Goal: Task Accomplishment & Management: Manage account settings

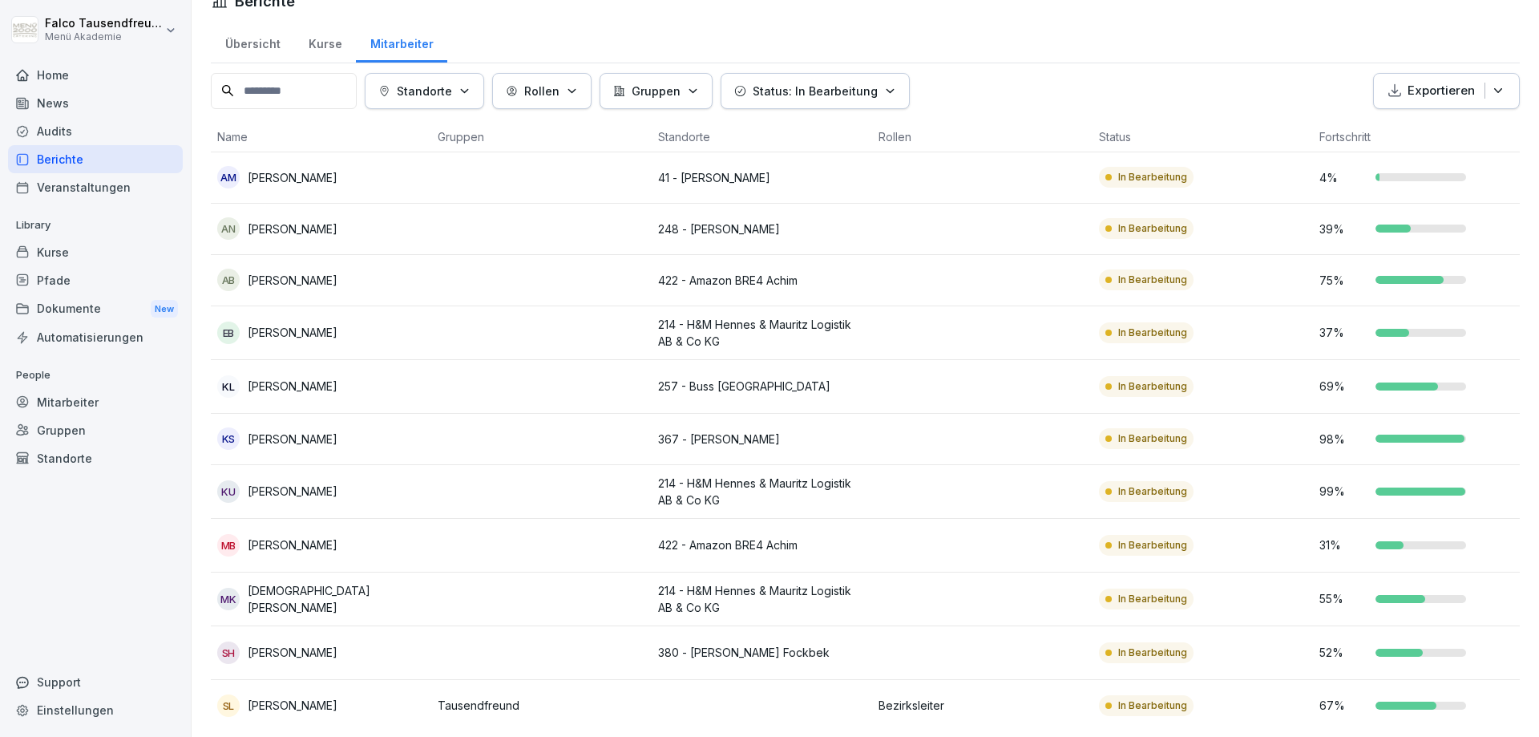
click at [448, 74] on button "Standorte" at bounding box center [424, 91] width 119 height 36
click at [483, 195] on p "Löschen" at bounding box center [479, 199] width 186 height 14
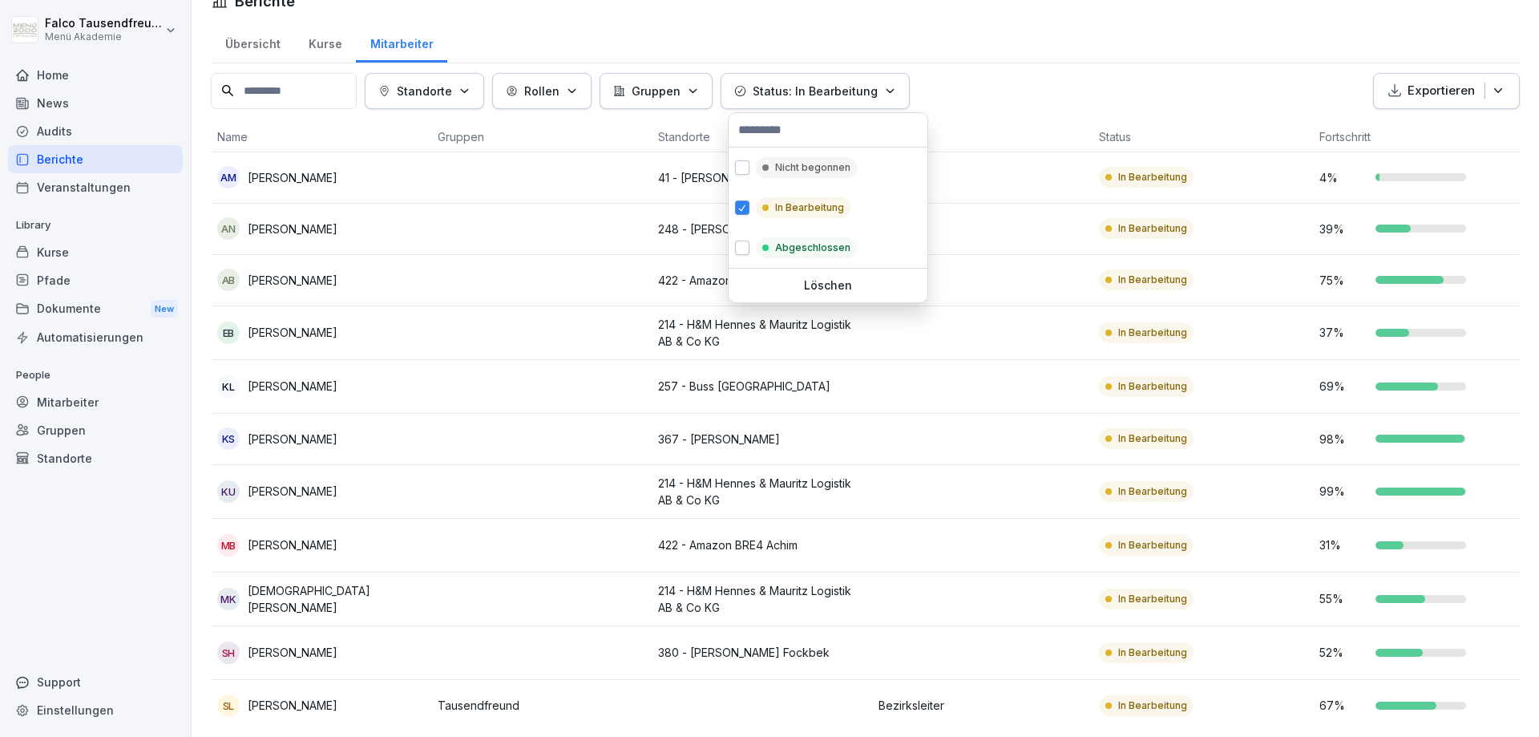
click at [774, 98] on p "Status: In Bearbeitung" at bounding box center [815, 91] width 125 height 17
click at [778, 180] on div "Nicht begonnen" at bounding box center [828, 168] width 199 height 40
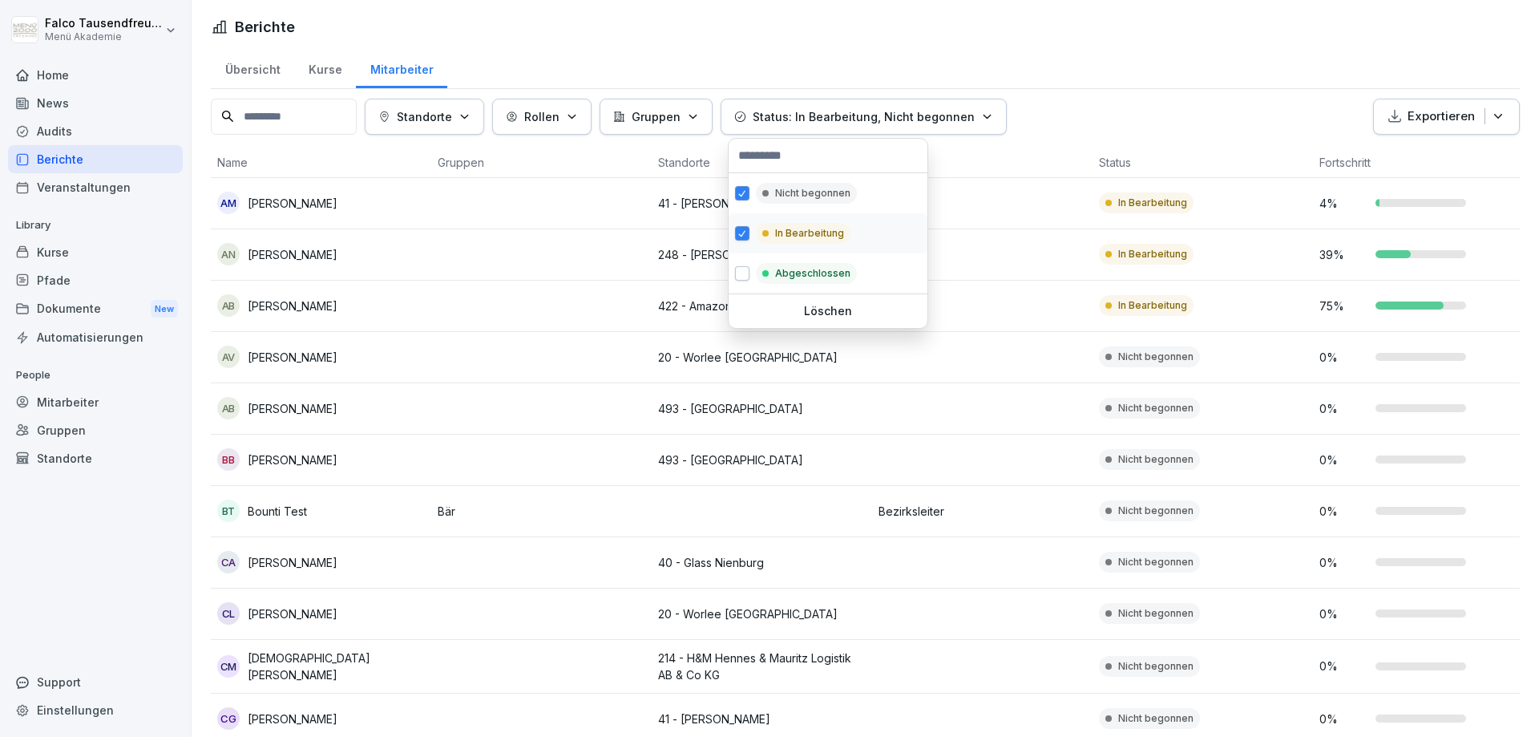
click at [767, 224] on div "In Bearbeitung" at bounding box center [803, 233] width 95 height 21
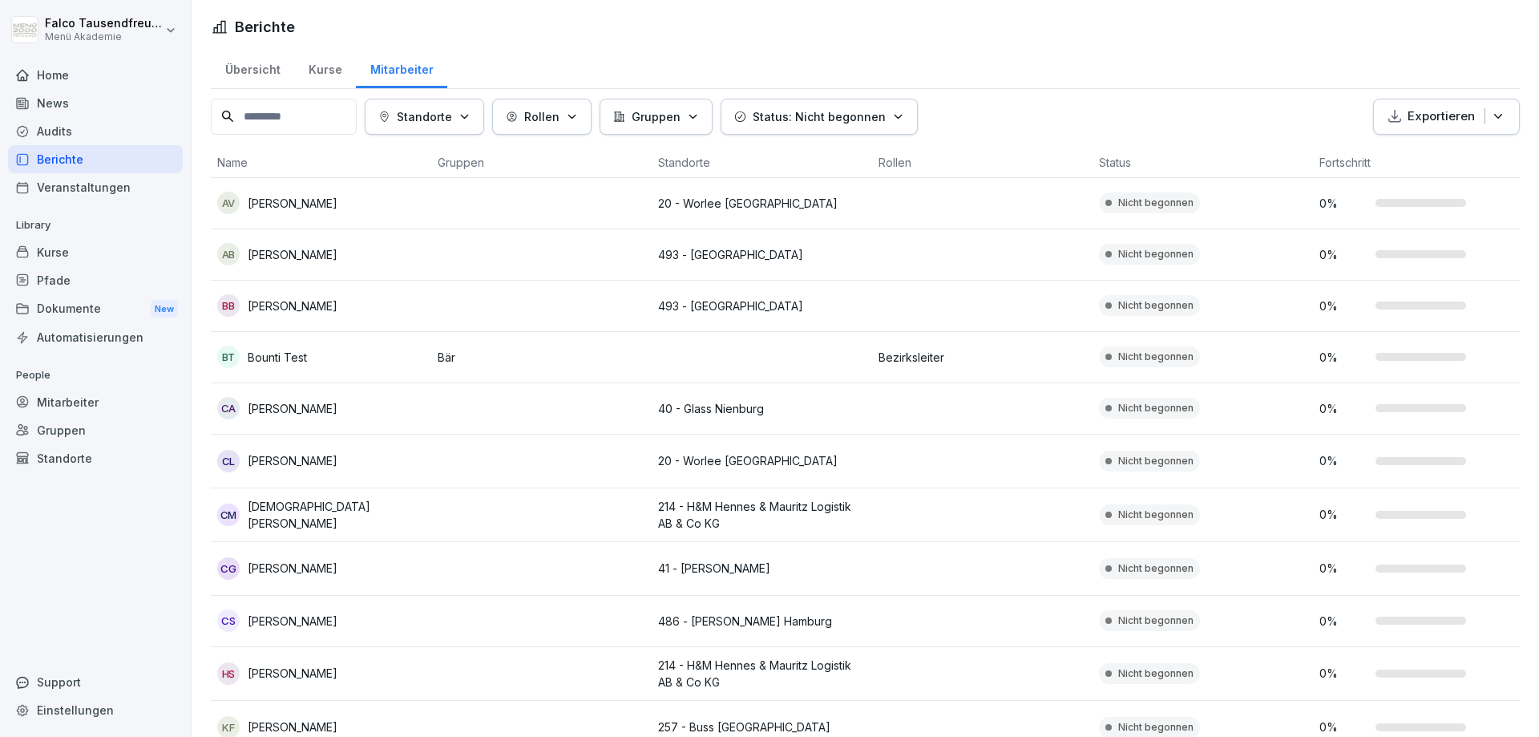
click at [1053, 64] on html "[PERSON_NAME] Menü Akademie Home News Audits Berichte Veranstaltungen Library K…" at bounding box center [769, 368] width 1539 height 737
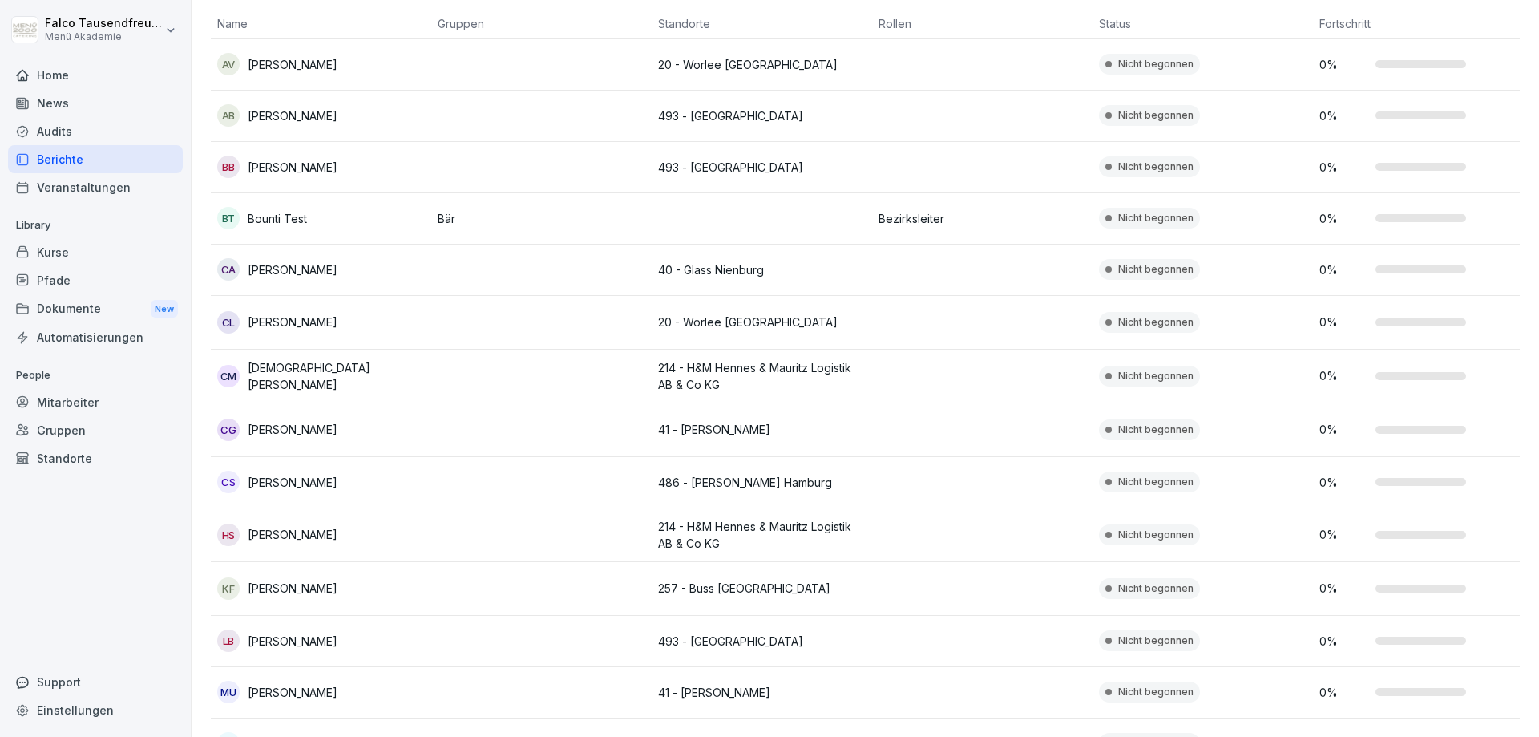
scroll to position [394, 0]
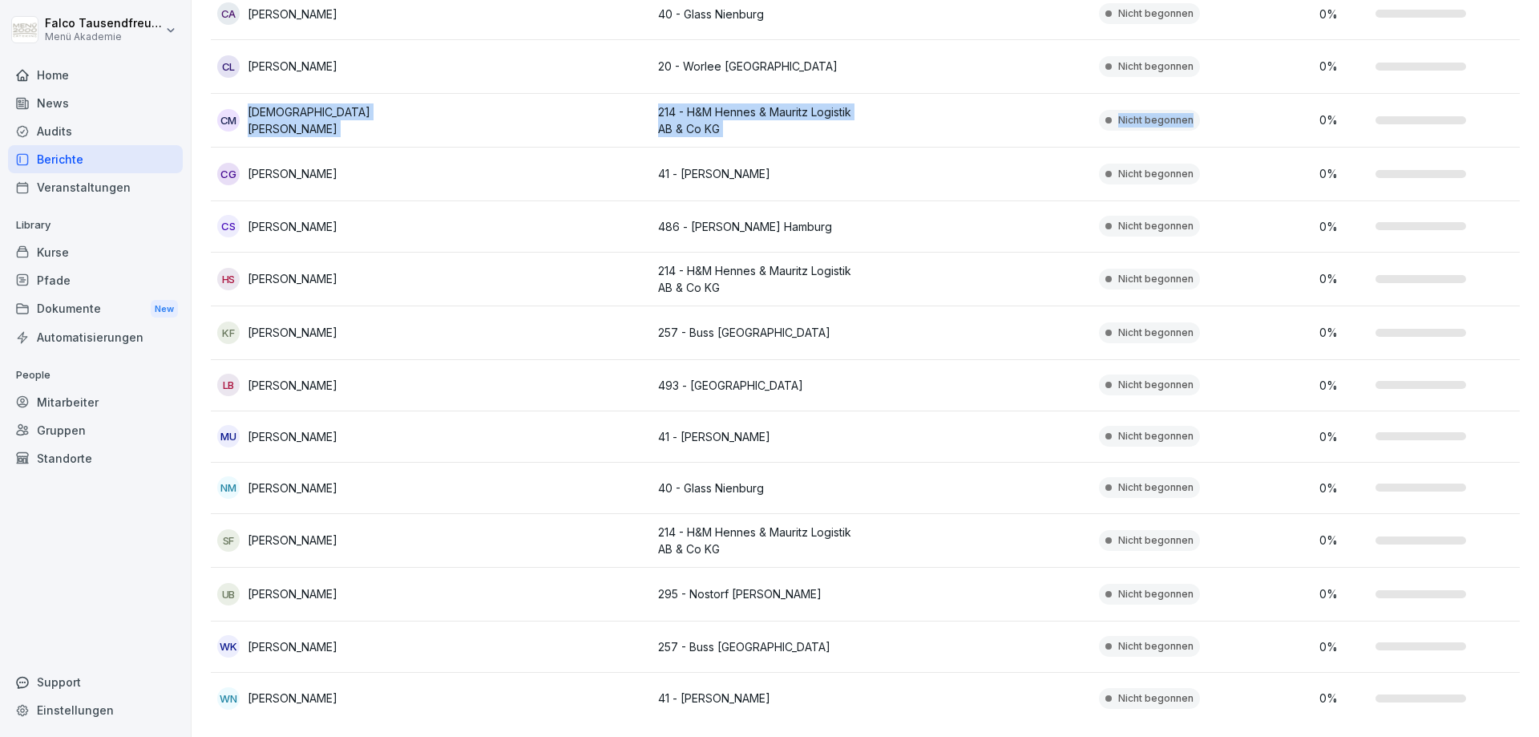
drag, startPoint x: 1179, startPoint y: 81, endPoint x: 1210, endPoint y: 112, distance: 43.7
click at [1210, 112] on tbody "AV [PERSON_NAME] 20 - Worlee Hamburg Nicht begonnen 0 % AB [PERSON_NAME] 493 - …" at bounding box center [872, 254] width 1323 height 940
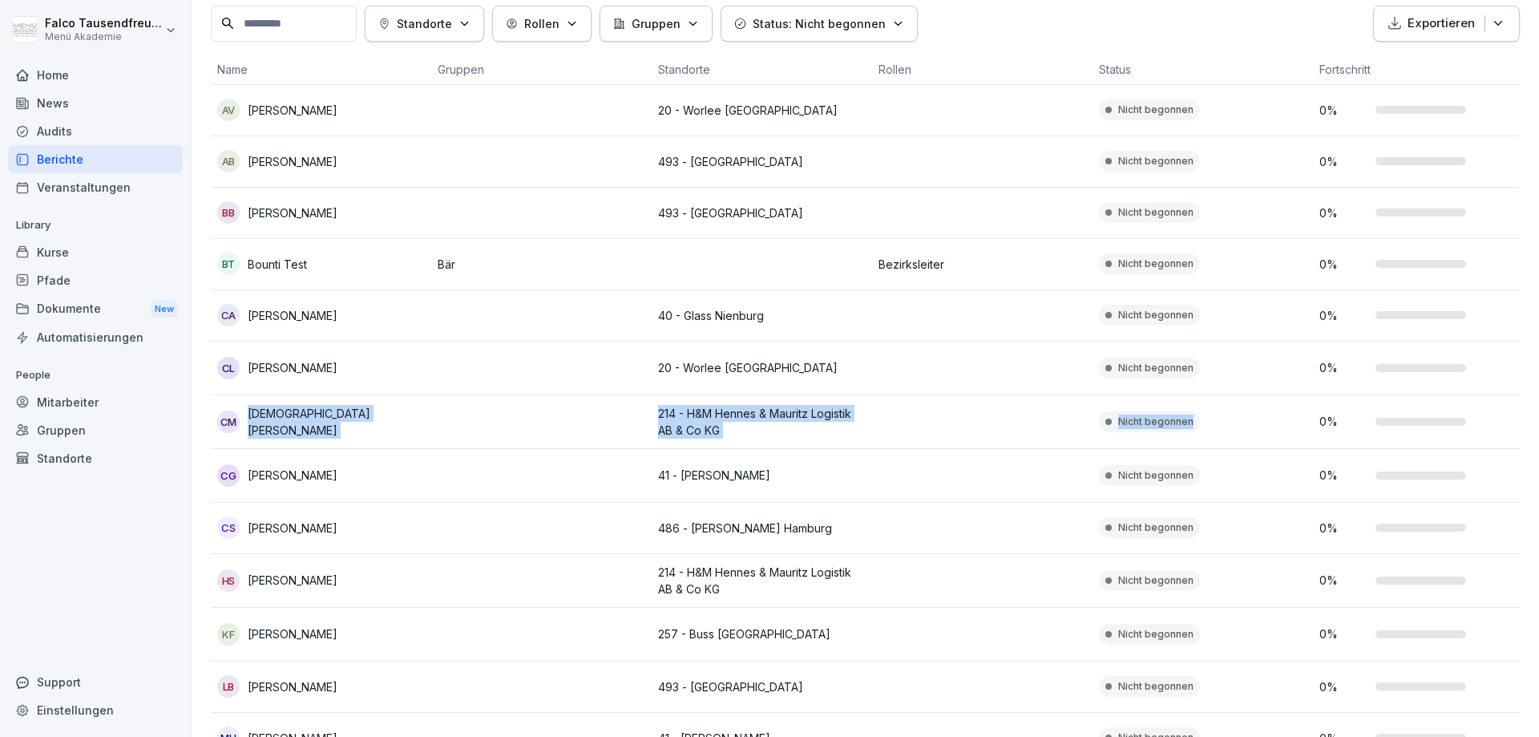
scroll to position [0, 0]
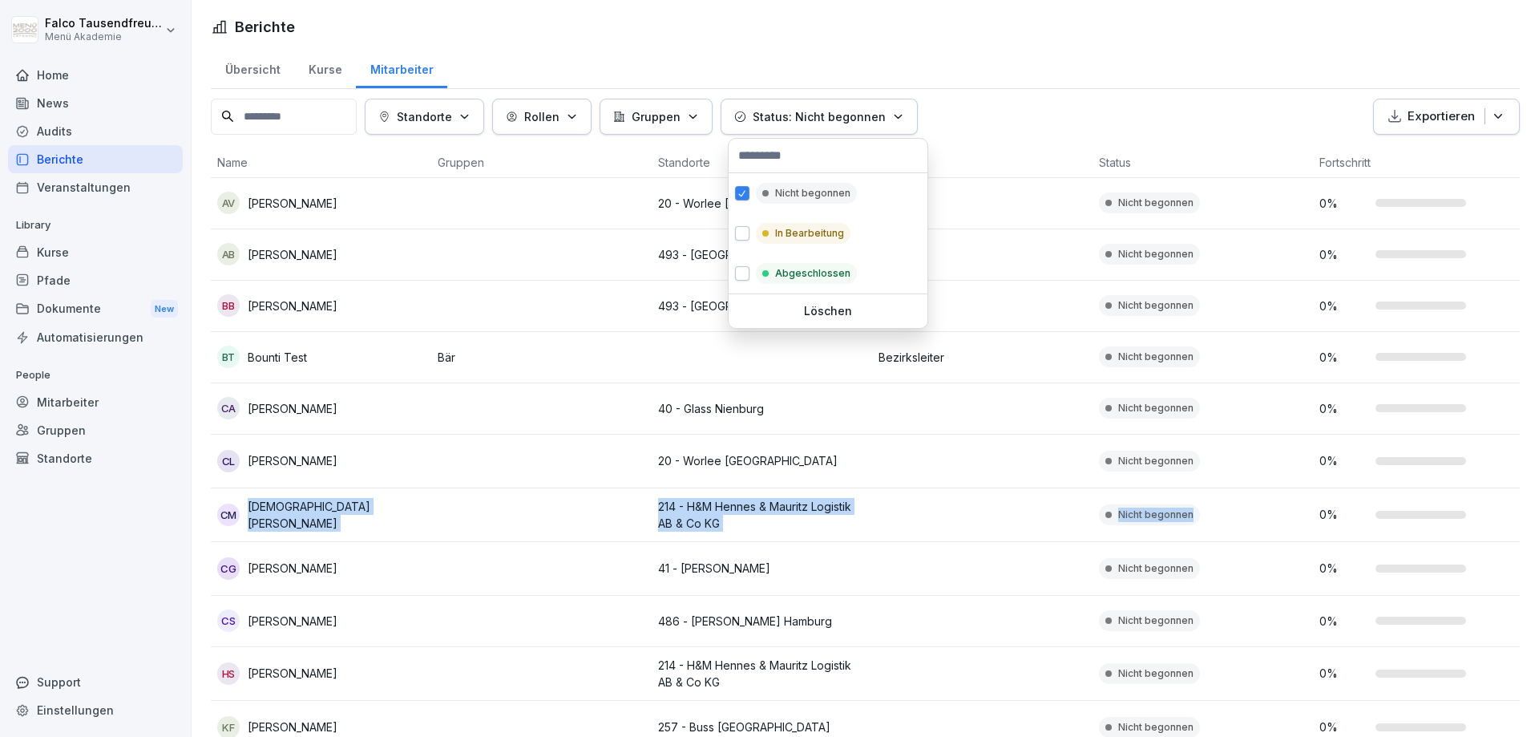
click at [805, 116] on p "Status: Nicht begonnen" at bounding box center [819, 116] width 133 height 17
click at [770, 226] on div "In Bearbeitung" at bounding box center [803, 233] width 95 height 21
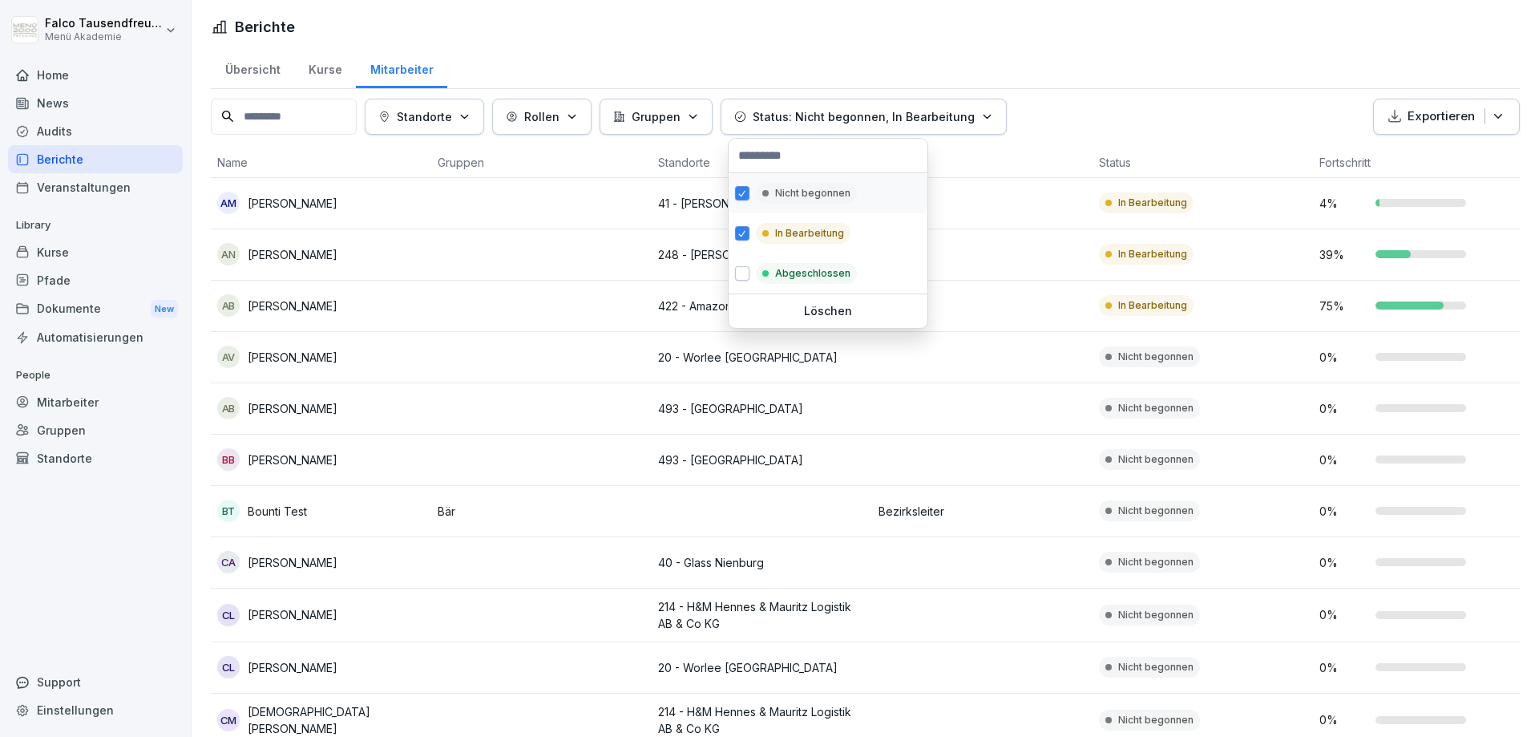
click at [743, 195] on button "button" at bounding box center [742, 193] width 14 height 14
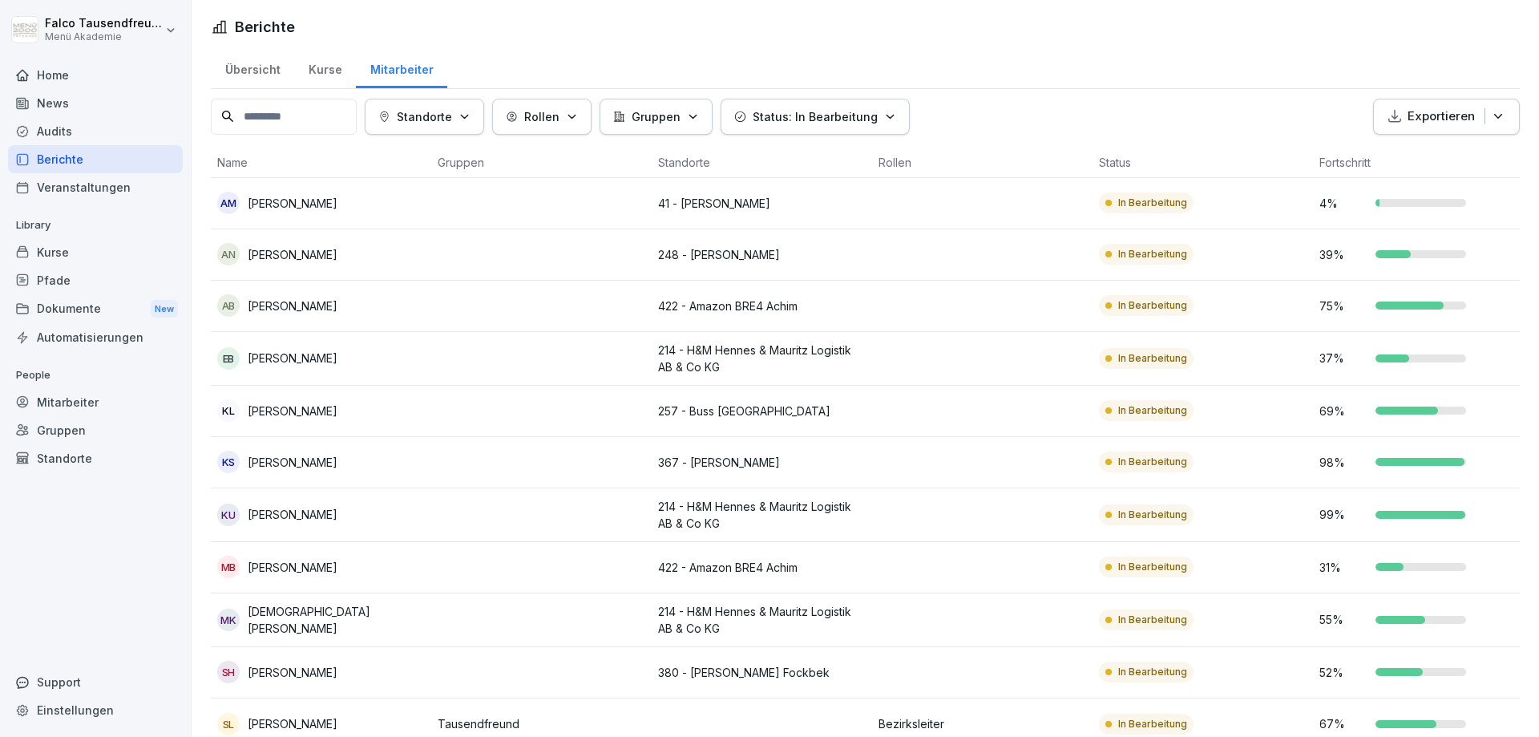
click at [1135, 15] on html "[PERSON_NAME] Menü Akademie Home News Audits Berichte Veranstaltungen Library K…" at bounding box center [769, 368] width 1539 height 737
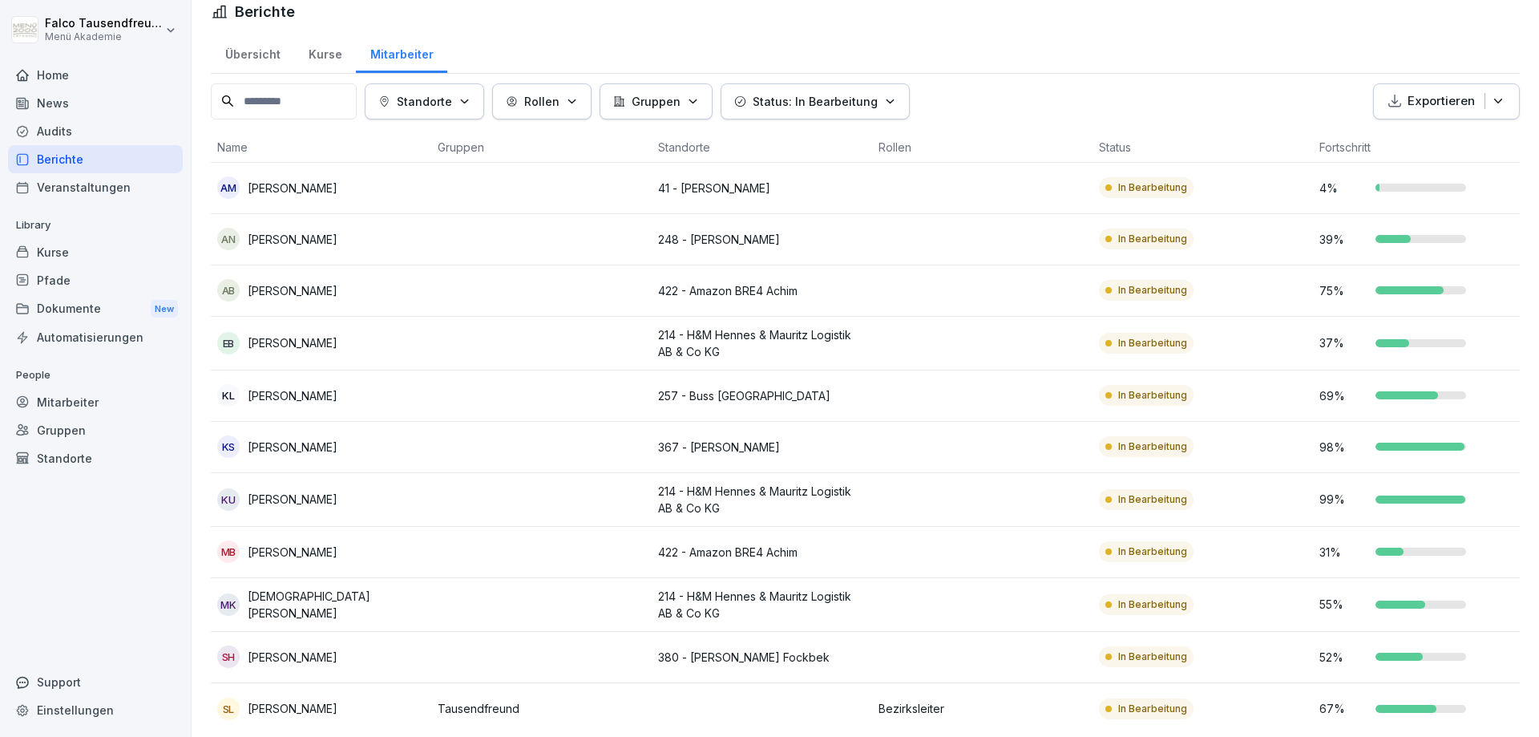
scroll to position [26, 0]
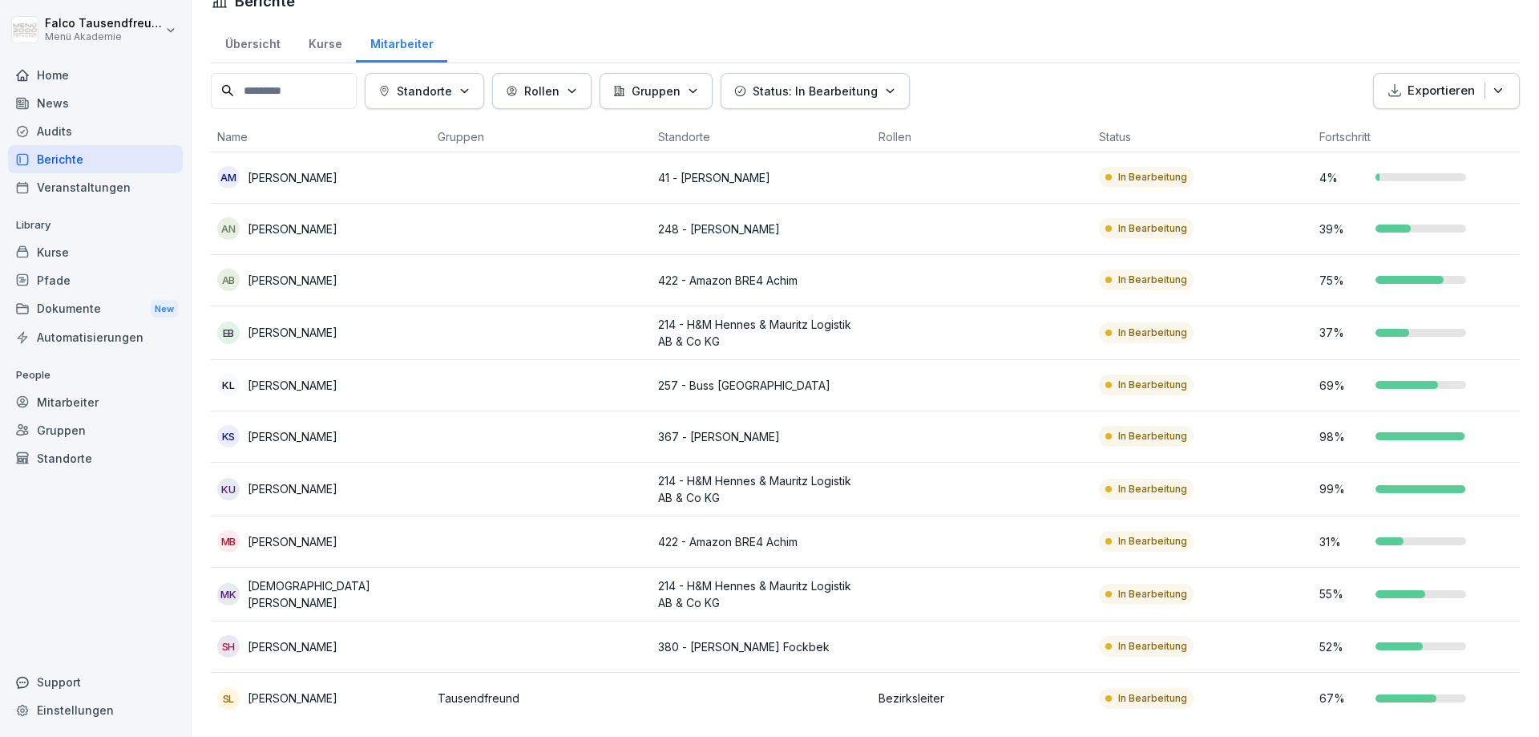
click at [394, 50] on div "Mitarbeiter" at bounding box center [401, 42] width 91 height 41
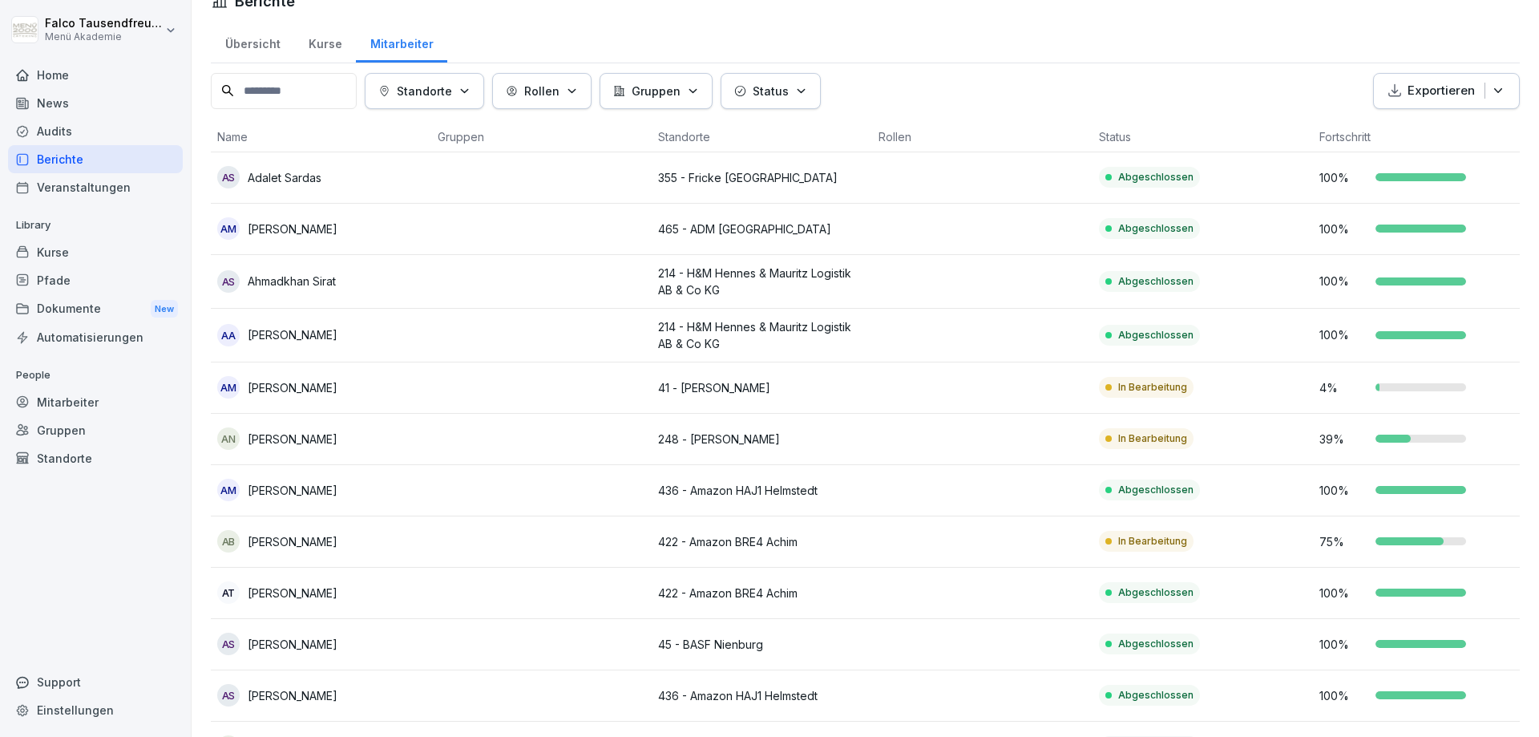
click at [394, 50] on div "Mitarbeiter" at bounding box center [401, 42] width 91 height 41
click at [671, 102] on button "Gruppen" at bounding box center [656, 91] width 113 height 36
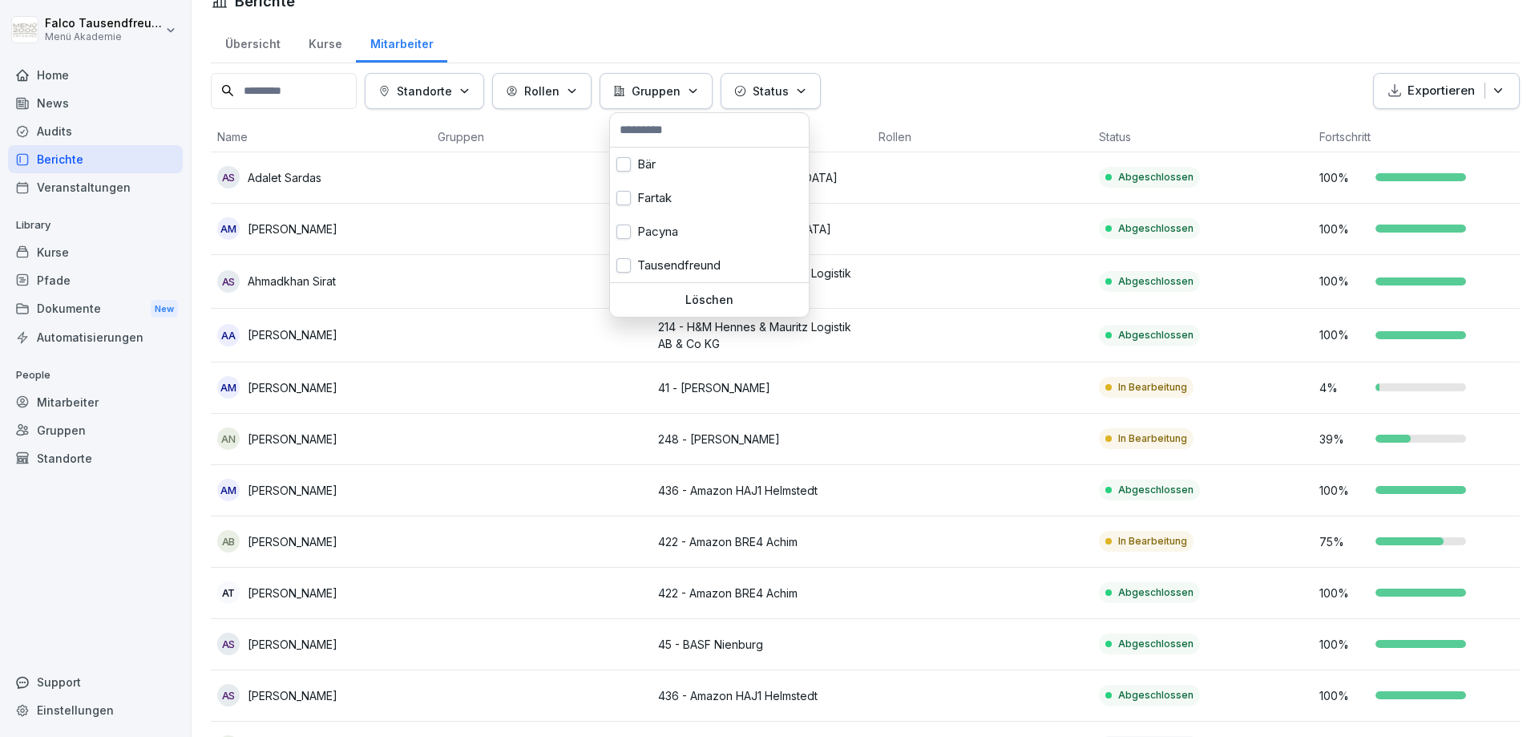
click at [671, 102] on button "Gruppen" at bounding box center [656, 91] width 113 height 36
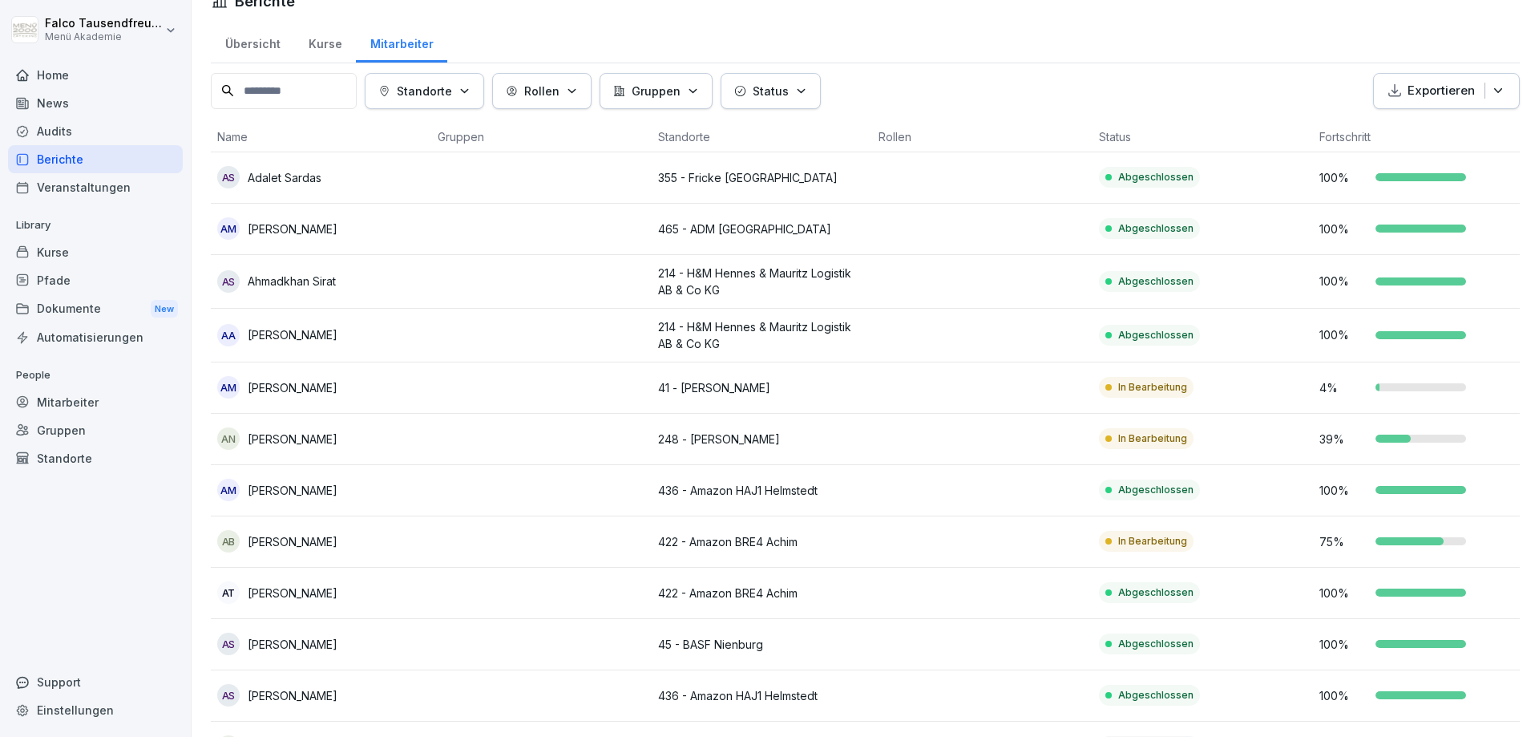
click at [758, 97] on div "Status" at bounding box center [770, 91] width 73 height 17
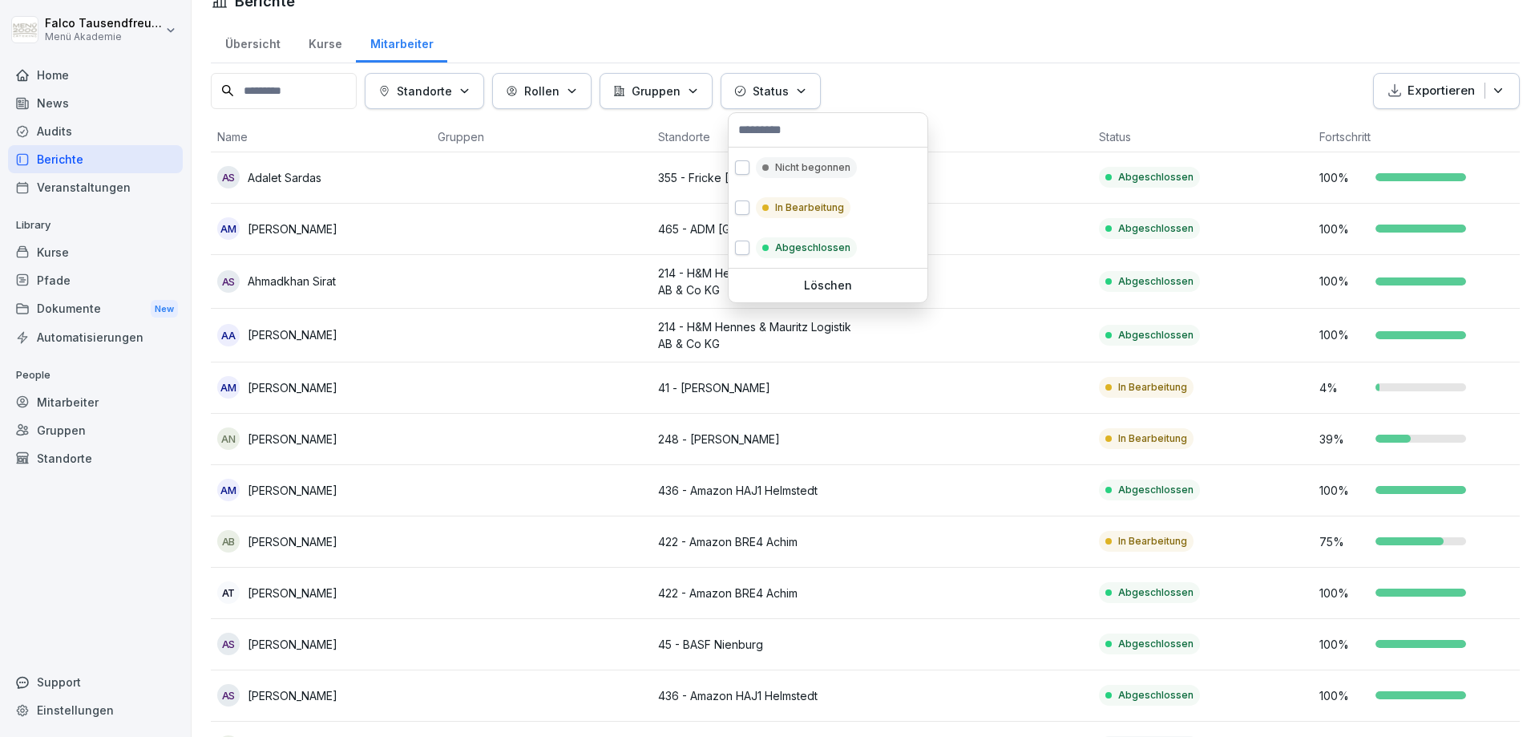
scroll to position [26, 0]
click at [768, 166] on div "Nicht begonnen" at bounding box center [806, 167] width 101 height 21
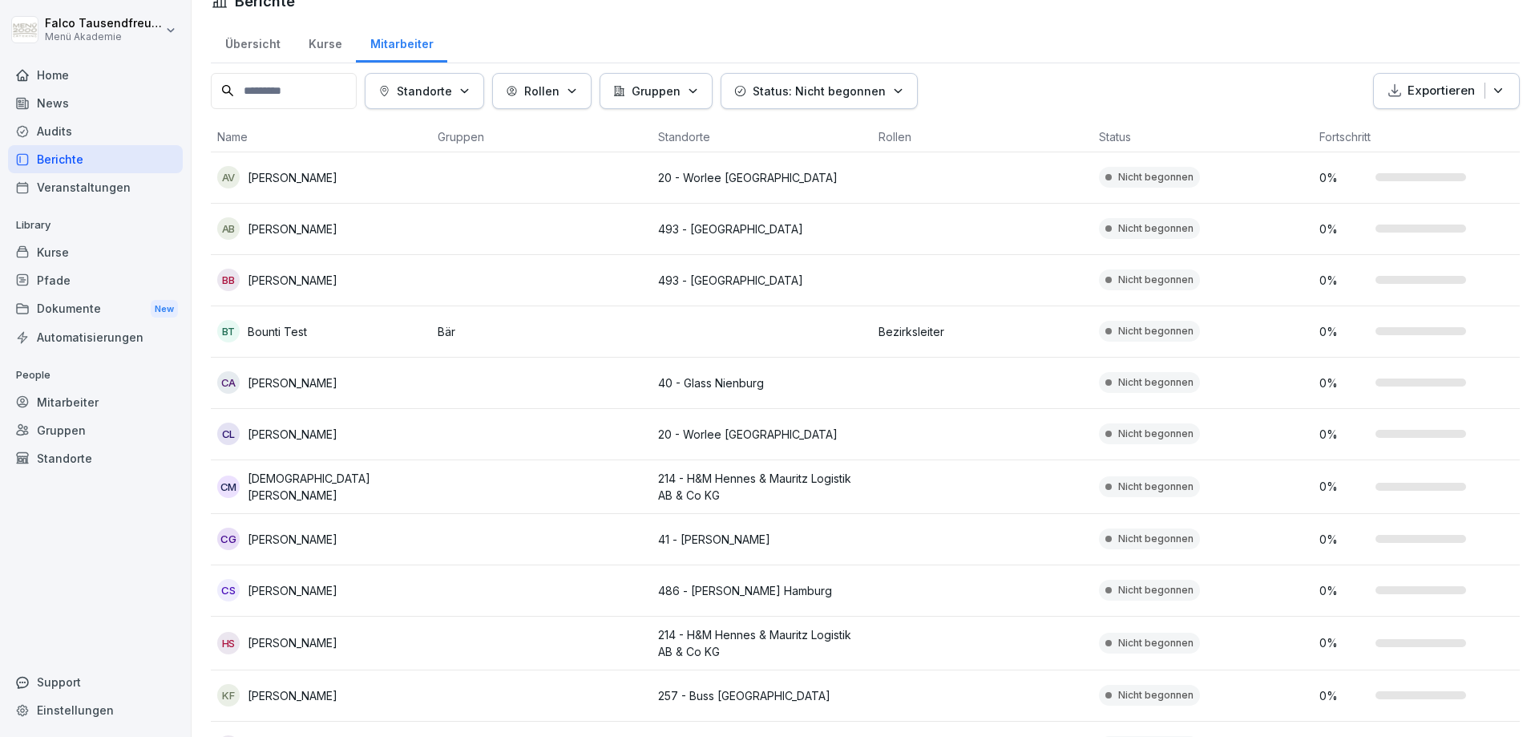
scroll to position [26, 0]
click at [1022, 138] on html "[PERSON_NAME] Menü Akademie Home News Audits Berichte Veranstaltungen Library K…" at bounding box center [769, 368] width 1539 height 737
click at [297, 272] on p "[PERSON_NAME]" at bounding box center [293, 280] width 90 height 17
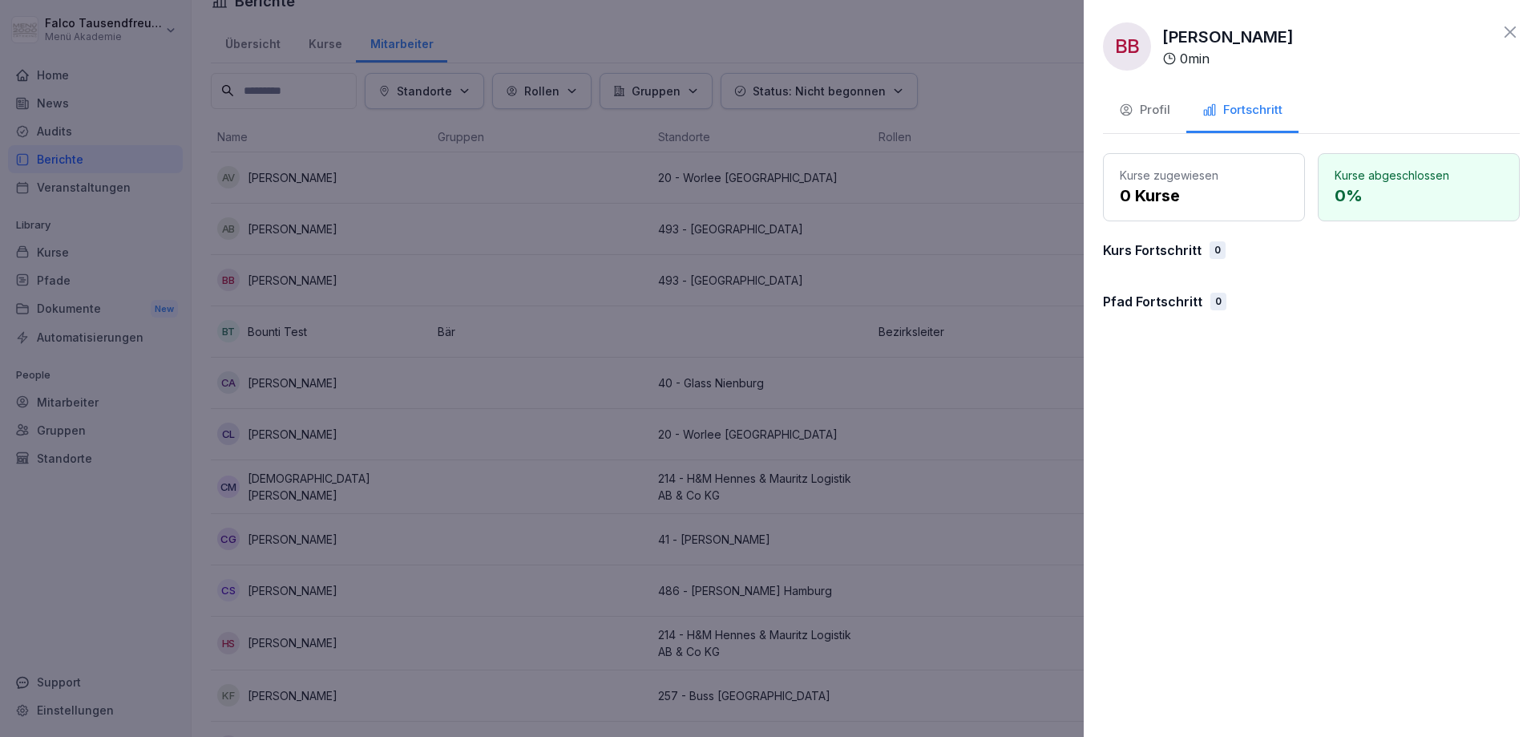
click at [1170, 119] on button "Profil" at bounding box center [1144, 111] width 83 height 43
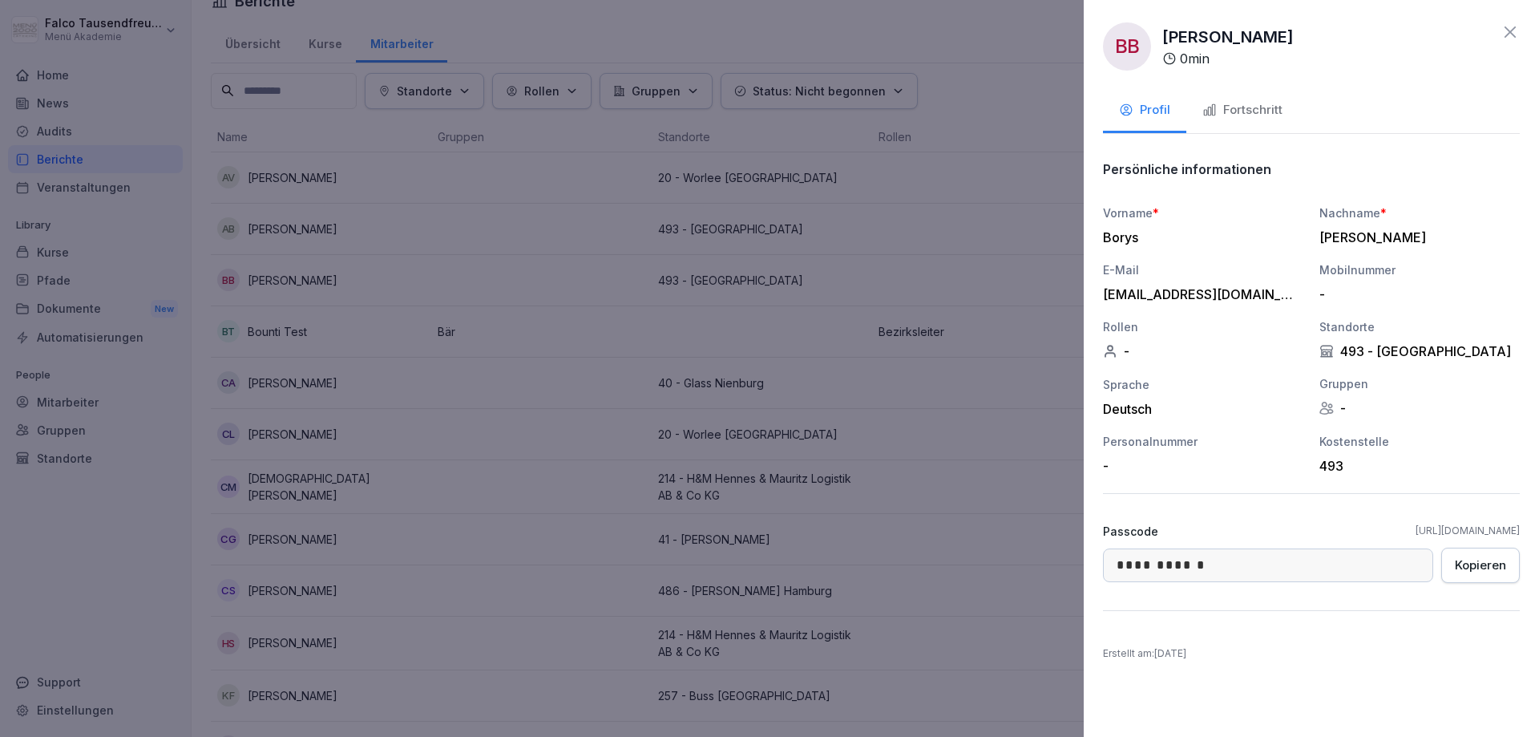
click at [1466, 522] on div "**********" at bounding box center [1311, 386] width 417 height 467
drag, startPoint x: 1315, startPoint y: 532, endPoint x: 1538, endPoint y: 524, distance: 223.8
click at [1538, 524] on div "**********" at bounding box center [1311, 368] width 455 height 737
click at [1470, 532] on link "[URL][DOMAIN_NAME]" at bounding box center [1468, 531] width 104 height 14
click at [1214, 506] on div "**********" at bounding box center [1311, 386] width 417 height 467
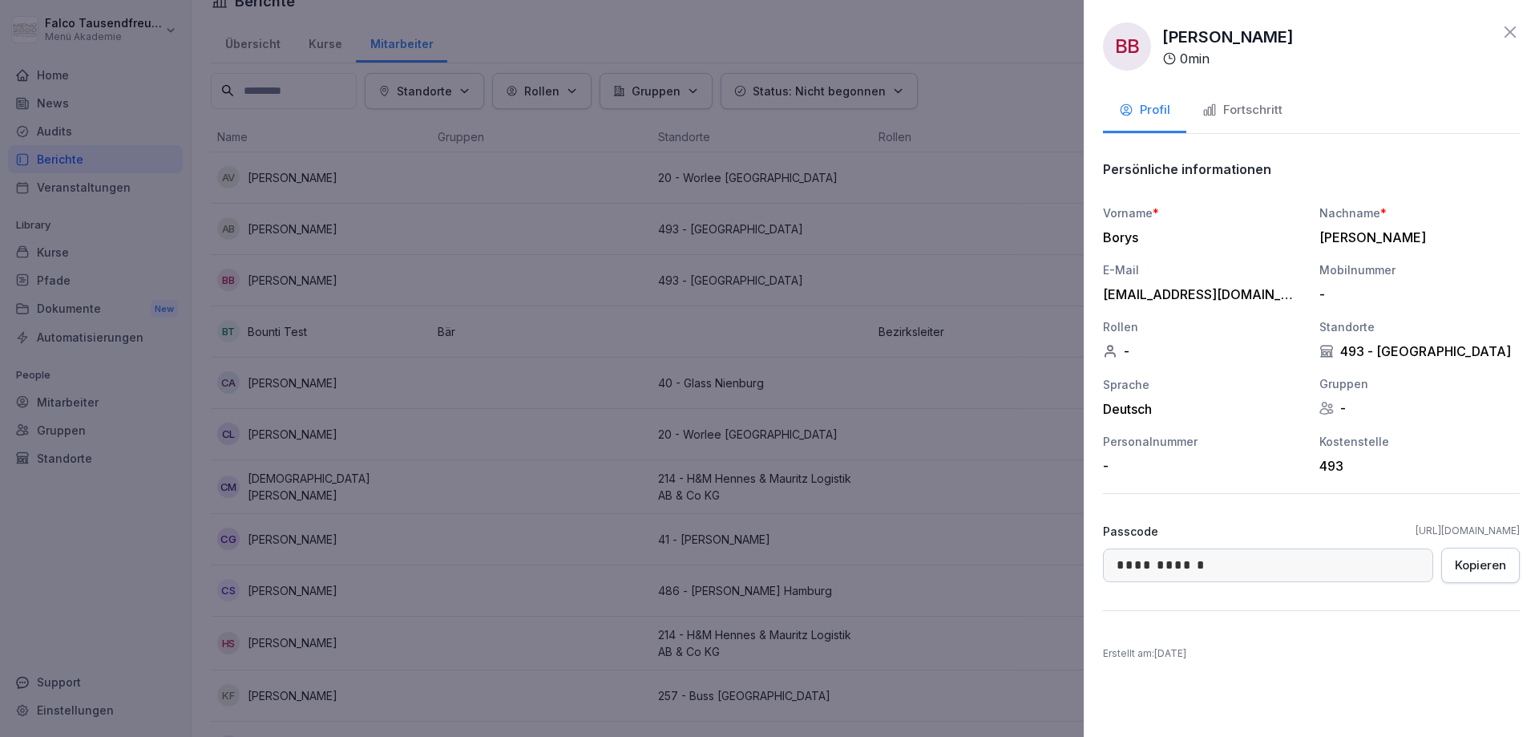
click at [1416, 533] on link "[URL][DOMAIN_NAME]" at bounding box center [1468, 531] width 104 height 14
click at [1484, 562] on div "Kopieren" at bounding box center [1480, 565] width 51 height 18
click at [1076, 174] on div at bounding box center [769, 368] width 1539 height 737
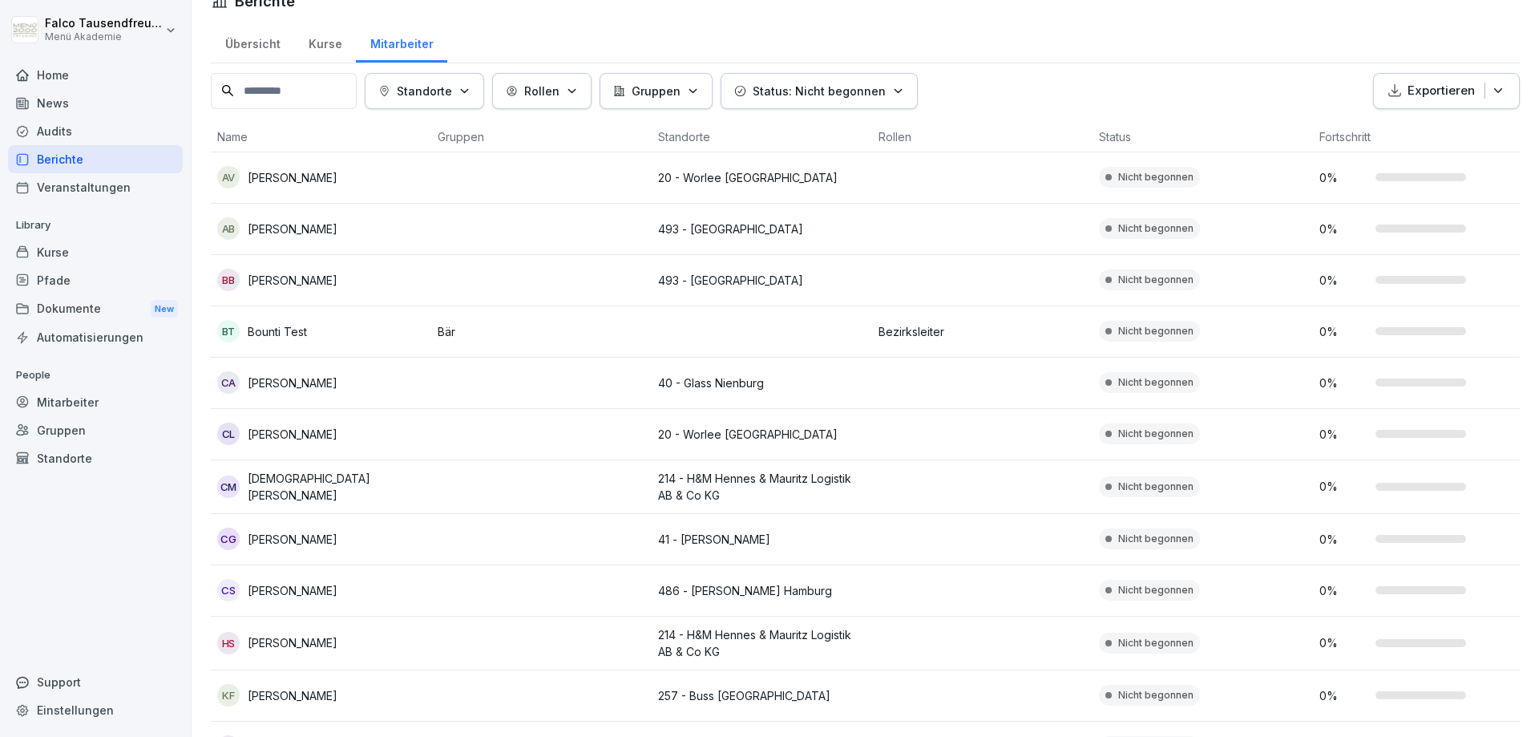
click at [304, 226] on p "[PERSON_NAME]" at bounding box center [293, 228] width 90 height 17
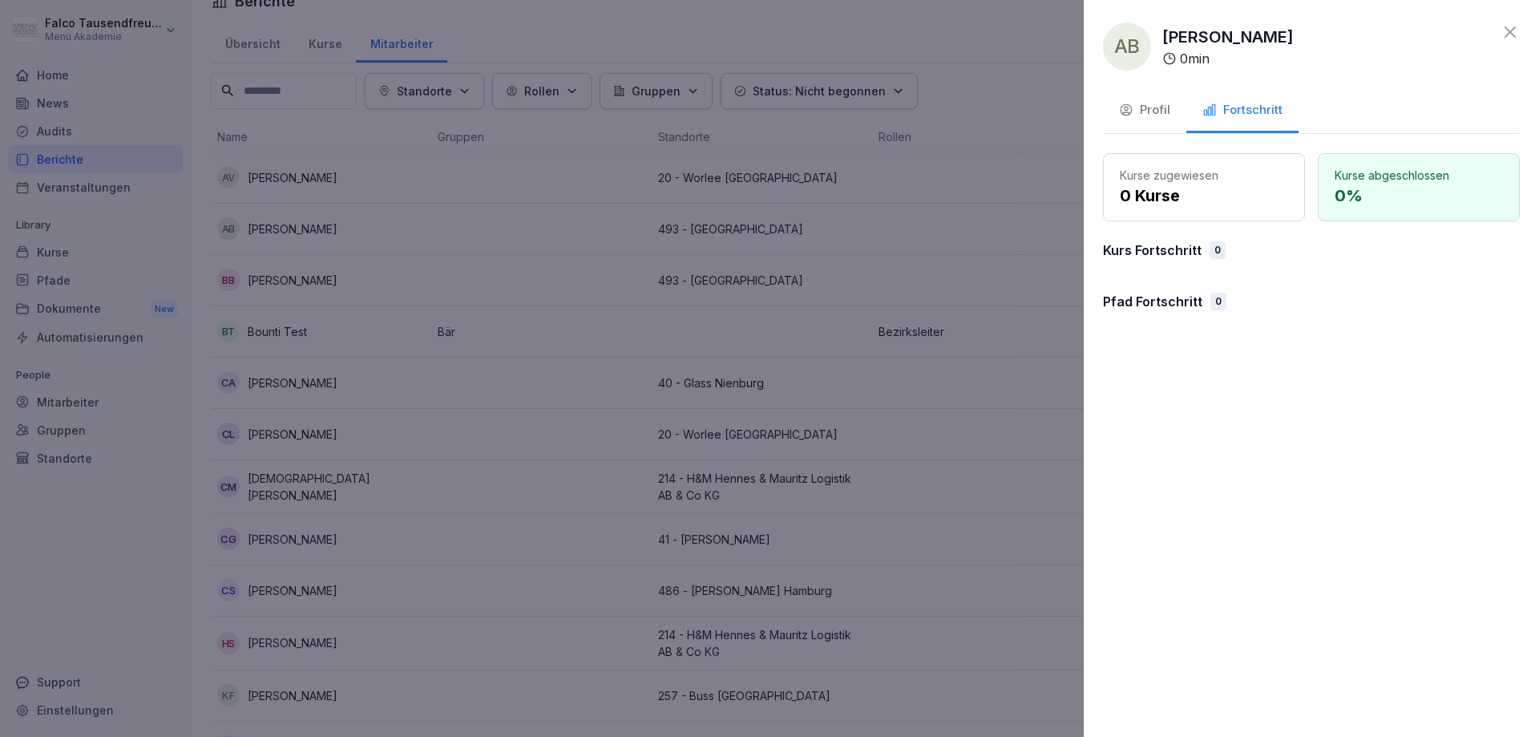
click at [1126, 131] on button "Profil" at bounding box center [1144, 111] width 83 height 43
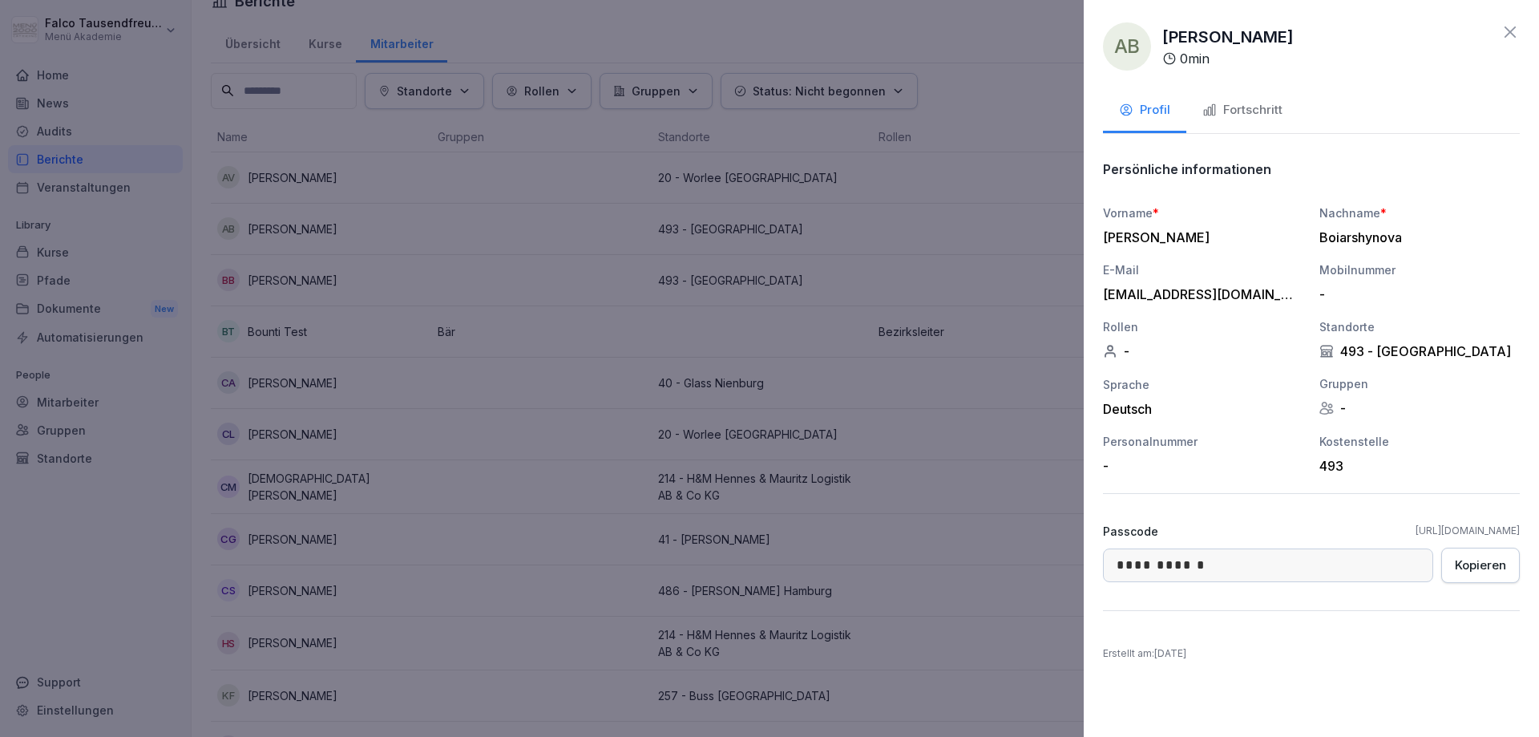
click at [1416, 531] on link "[URL][DOMAIN_NAME]" at bounding box center [1468, 531] width 104 height 14
click at [1483, 576] on button "Kopieren" at bounding box center [1480, 565] width 79 height 35
click at [694, 90] on div at bounding box center [769, 368] width 1539 height 737
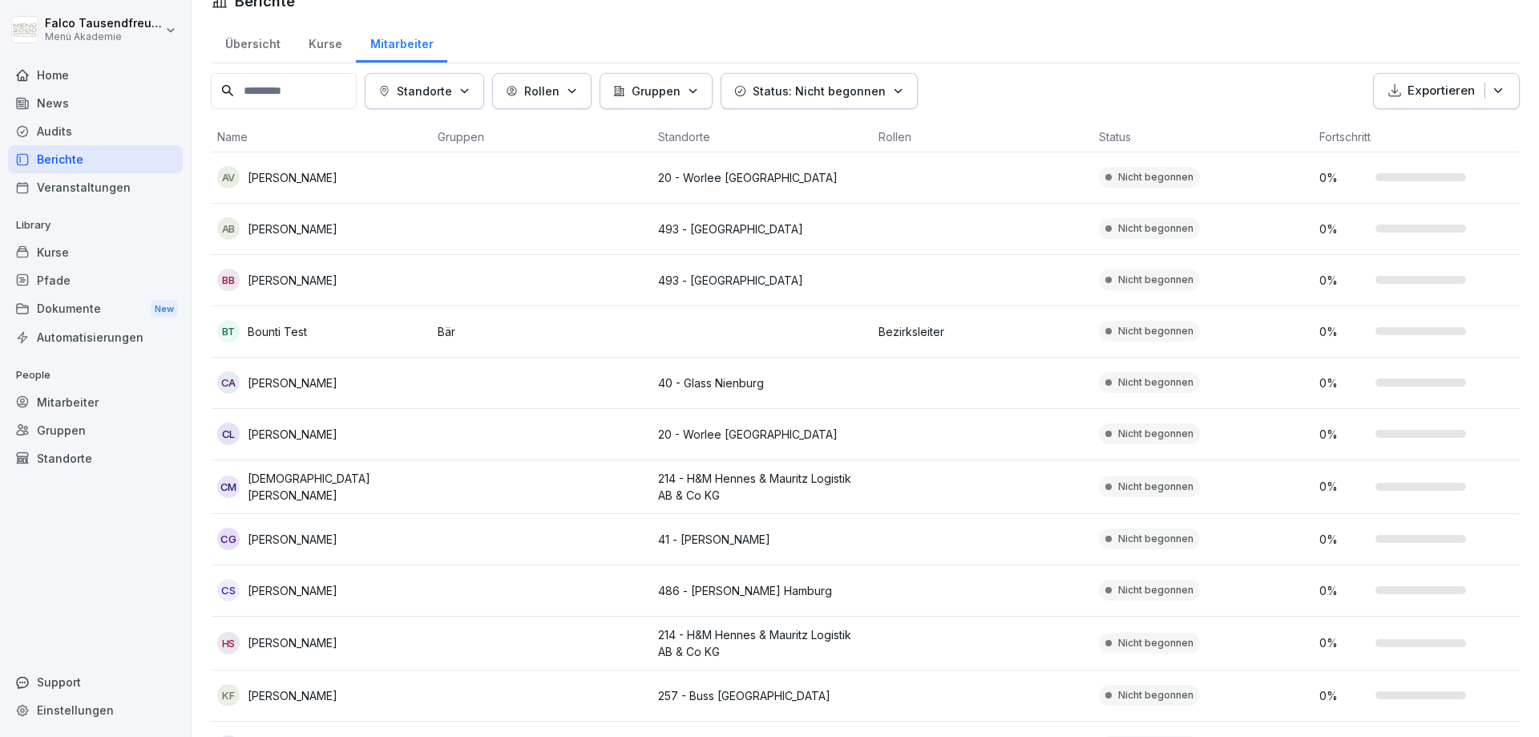
click at [422, 86] on p "Standorte" at bounding box center [424, 91] width 55 height 17
click at [457, 196] on p "Löschen" at bounding box center [479, 199] width 186 height 14
click at [452, 87] on p "Standorte" at bounding box center [424, 91] width 55 height 17
click at [436, 169] on div "367 - [PERSON_NAME]" at bounding box center [479, 165] width 199 height 34
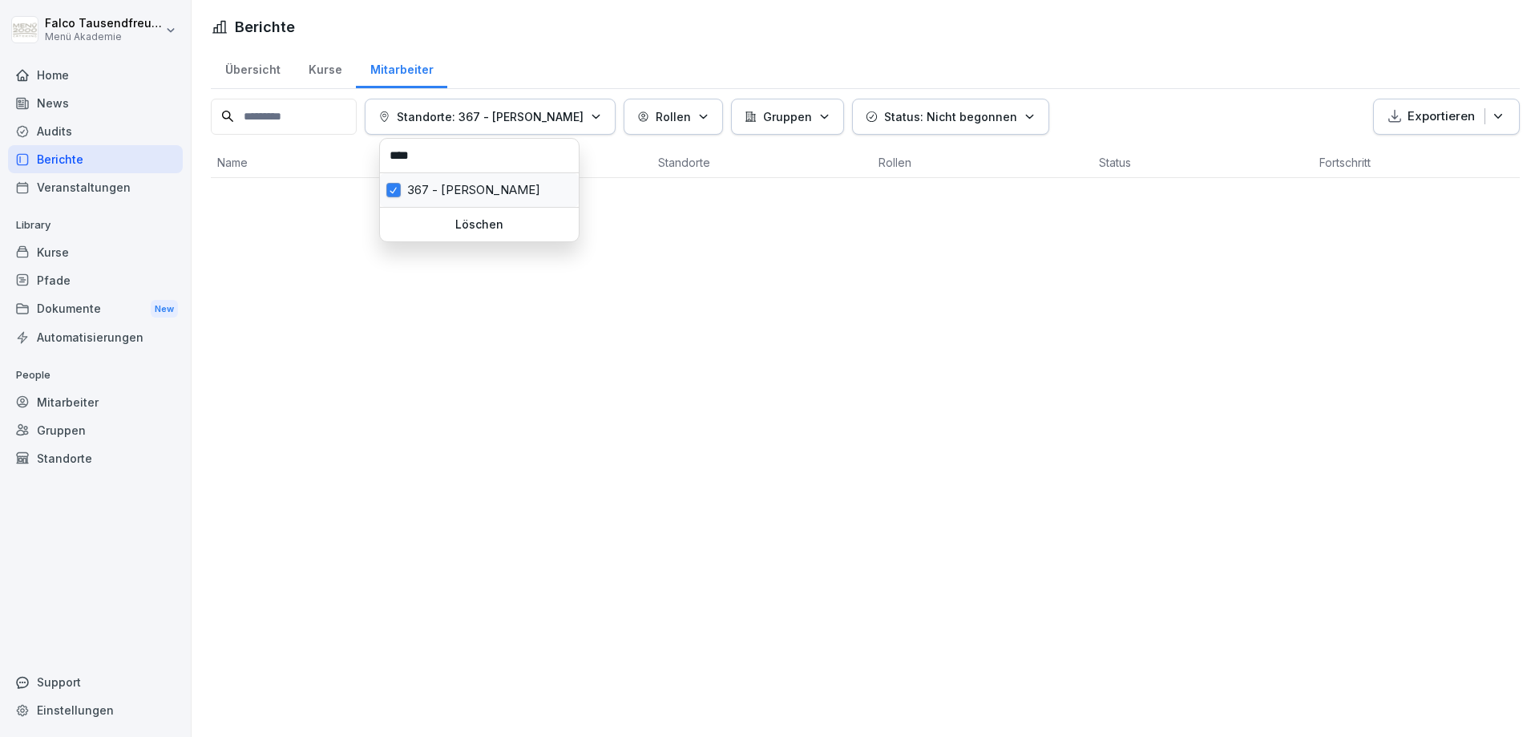
click at [425, 197] on div "367 - [PERSON_NAME]" at bounding box center [479, 190] width 199 height 34
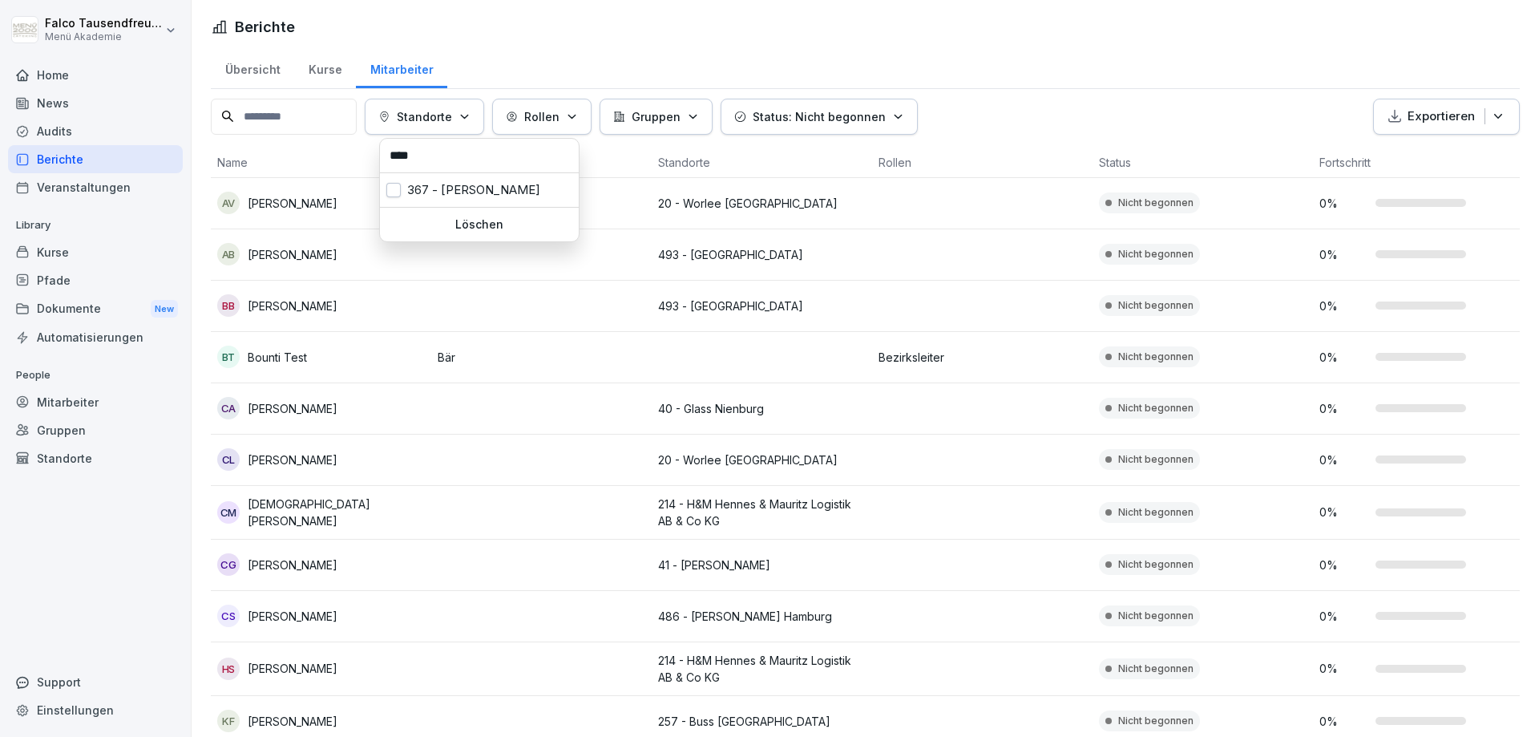
click at [445, 157] on input "****" at bounding box center [479, 156] width 189 height 24
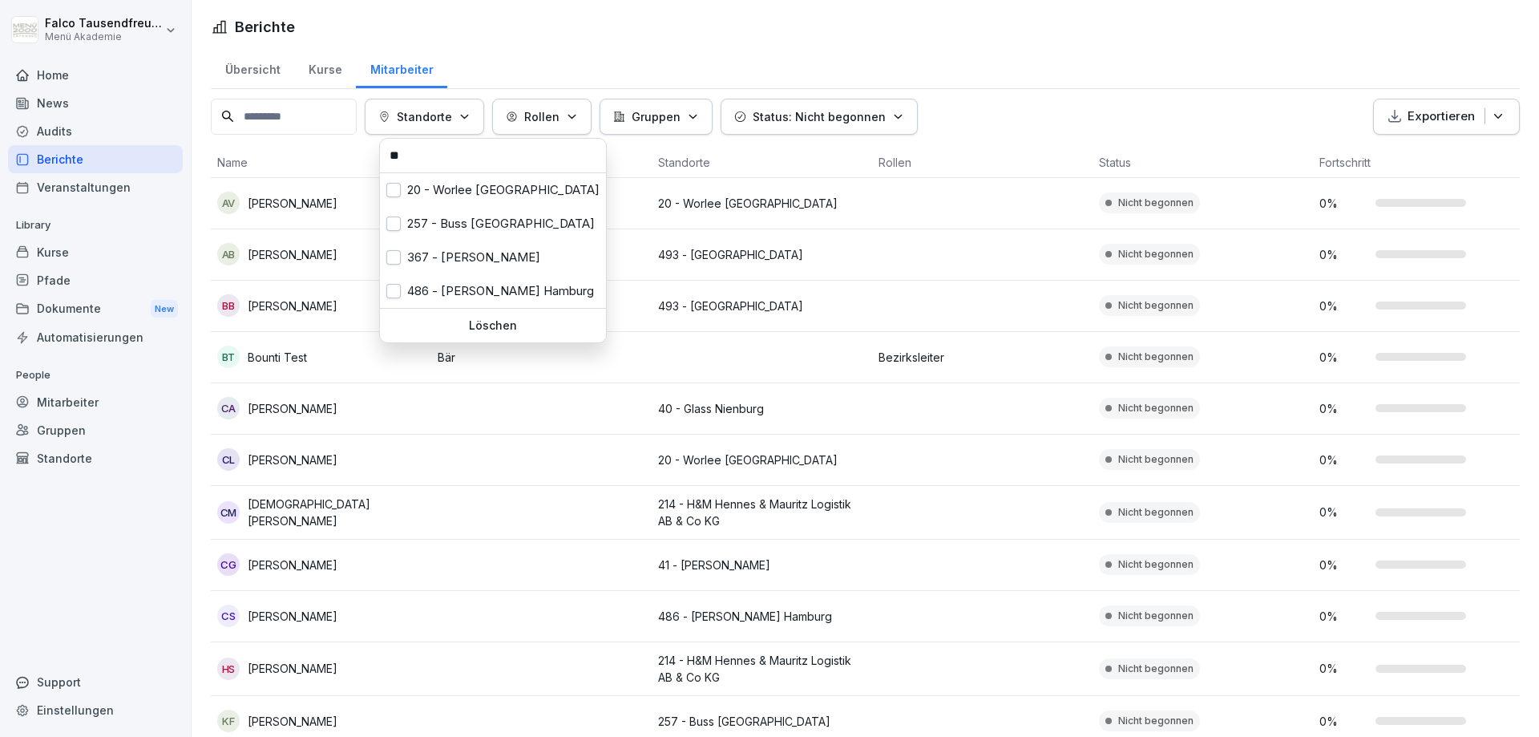
type input "*"
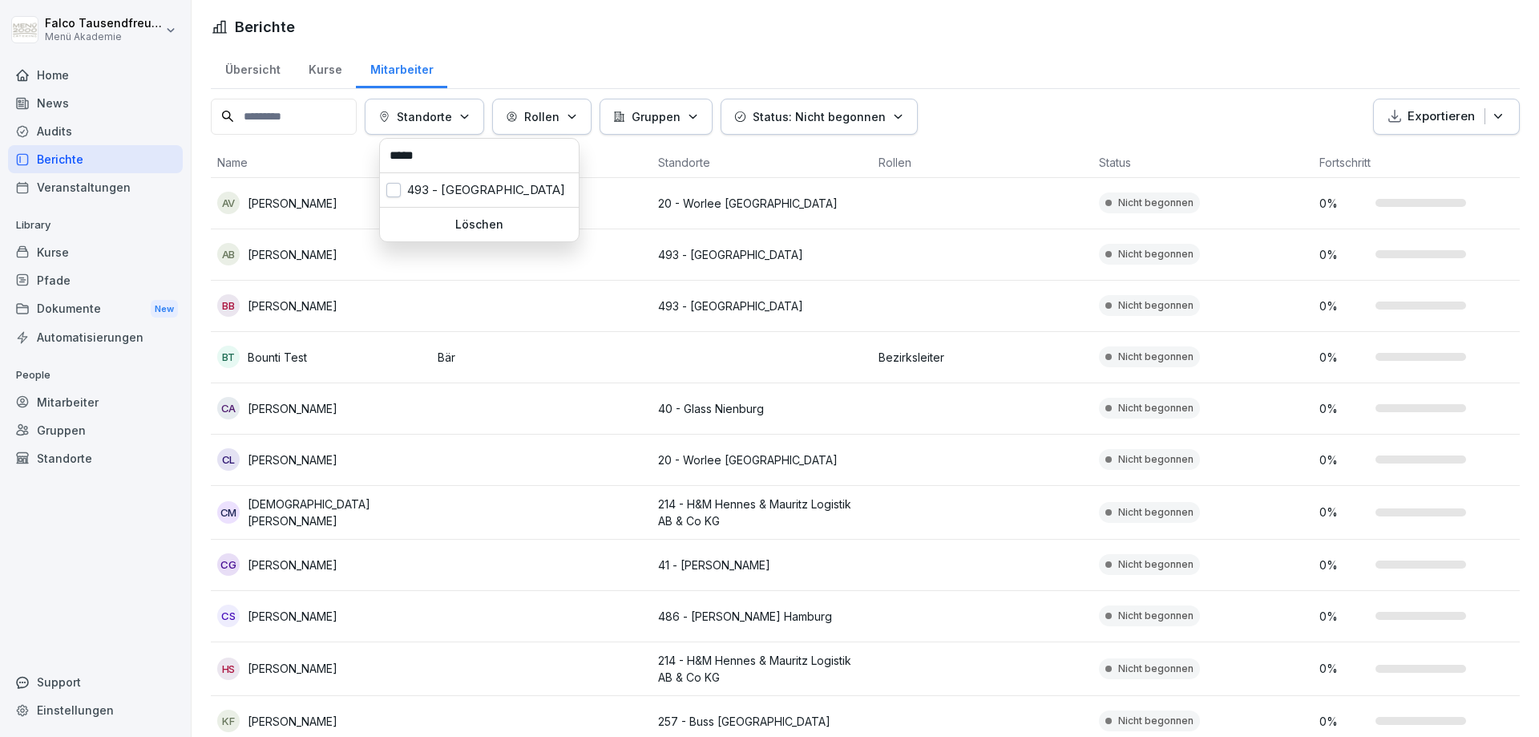
type input "*****"
click at [441, 193] on div "493 - [GEOGRAPHIC_DATA]" at bounding box center [479, 190] width 199 height 34
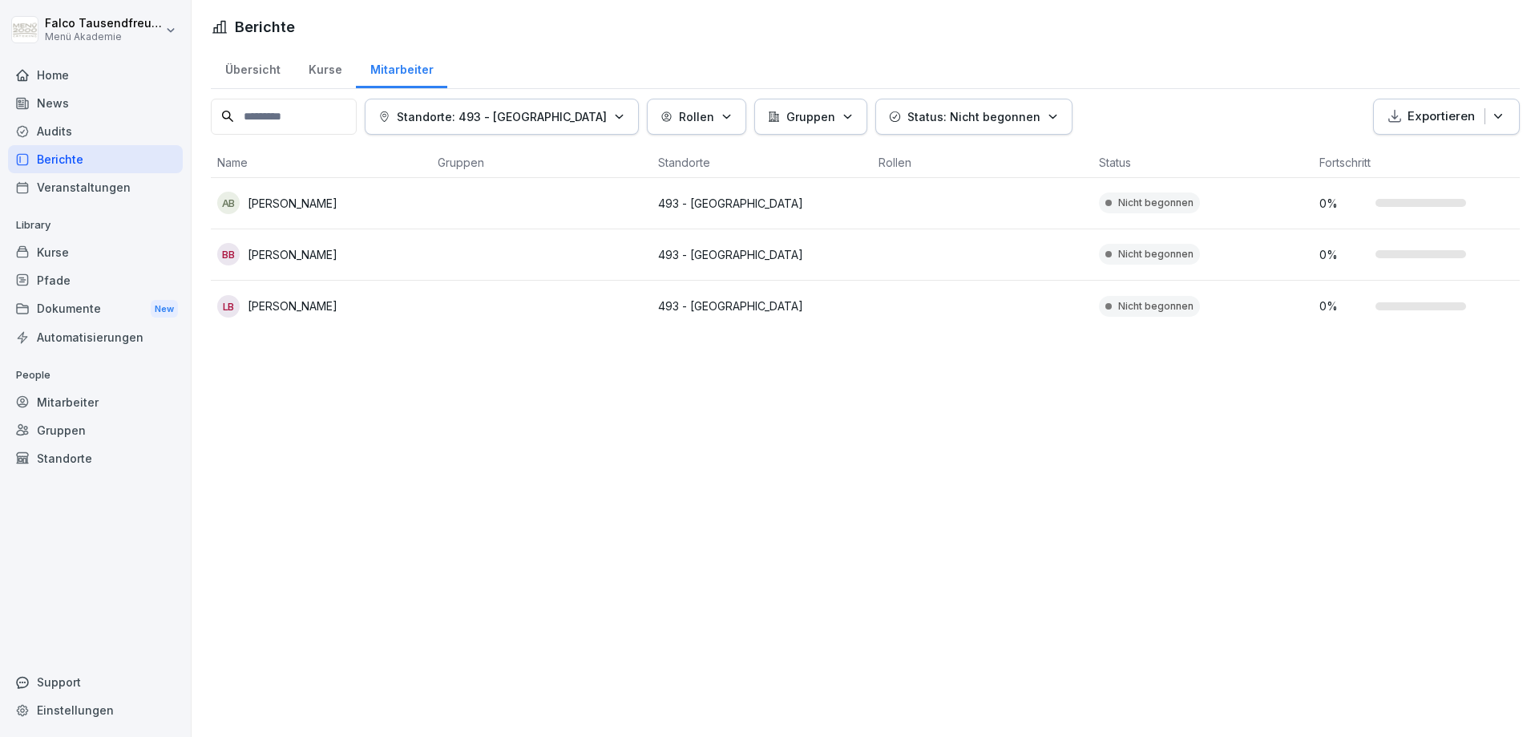
click at [320, 312] on html "[PERSON_NAME] Menü Akademie Home News Audits Berichte Veranstaltungen Library K…" at bounding box center [769, 368] width 1539 height 737
click at [338, 304] on p "[PERSON_NAME]" at bounding box center [293, 305] width 90 height 17
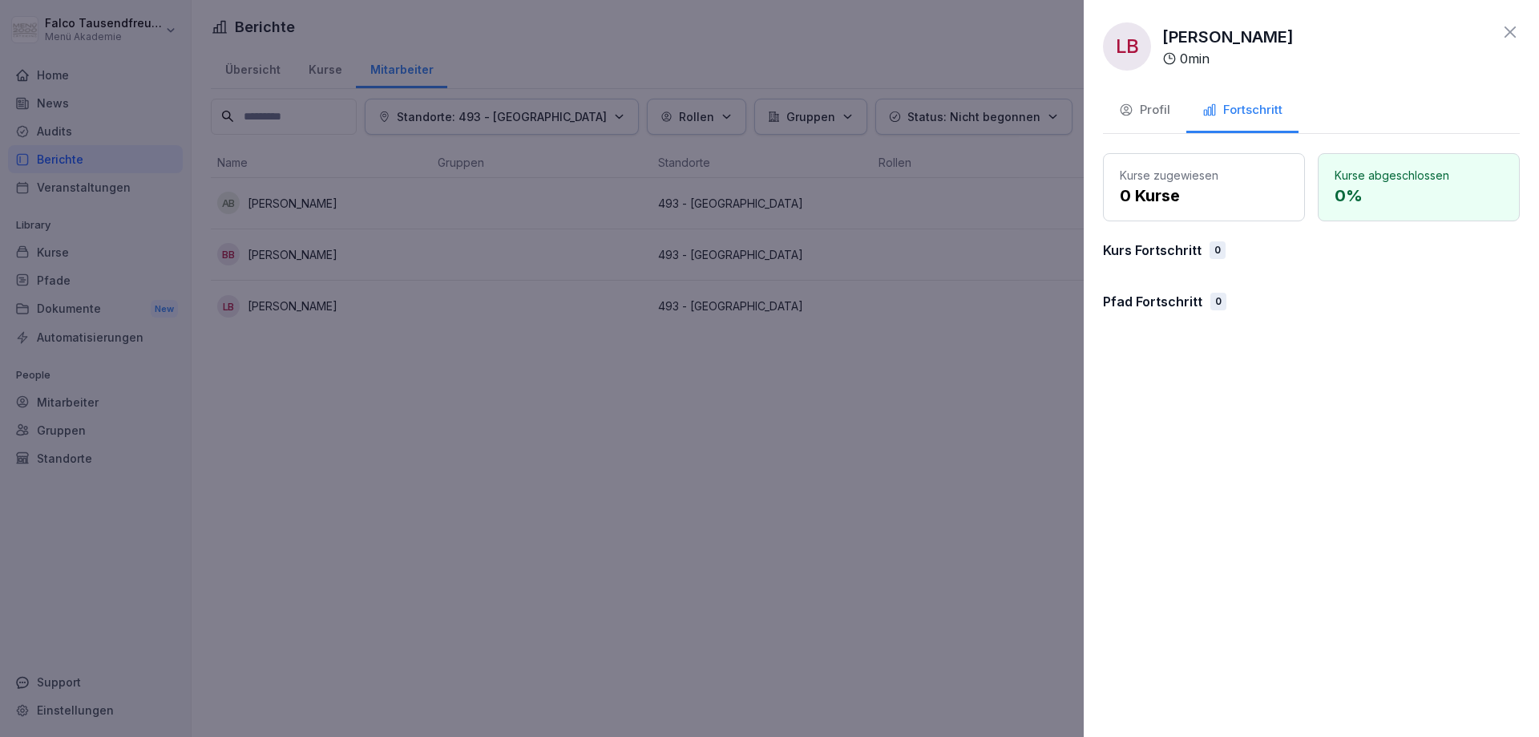
click at [1151, 113] on div "Profil" at bounding box center [1144, 110] width 51 height 18
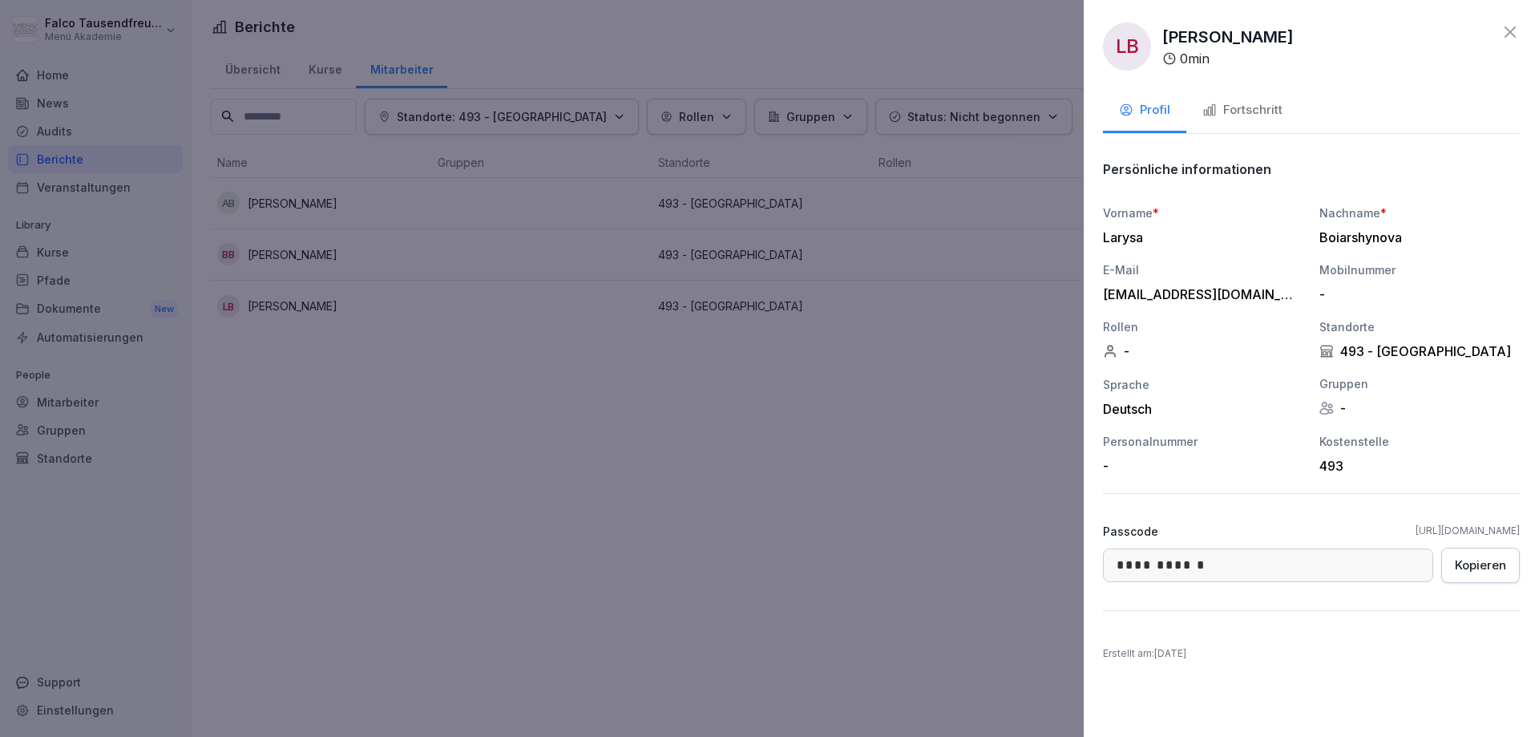
click at [1416, 528] on link "[URL][DOMAIN_NAME]" at bounding box center [1468, 531] width 104 height 14
click at [1482, 567] on div "Kopieren" at bounding box center [1480, 565] width 51 height 18
drag, startPoint x: 662, startPoint y: 274, endPoint x: 663, endPoint y: 246, distance: 28.1
click at [663, 246] on div at bounding box center [769, 368] width 1539 height 737
